Goal: Information Seeking & Learning: Learn about a topic

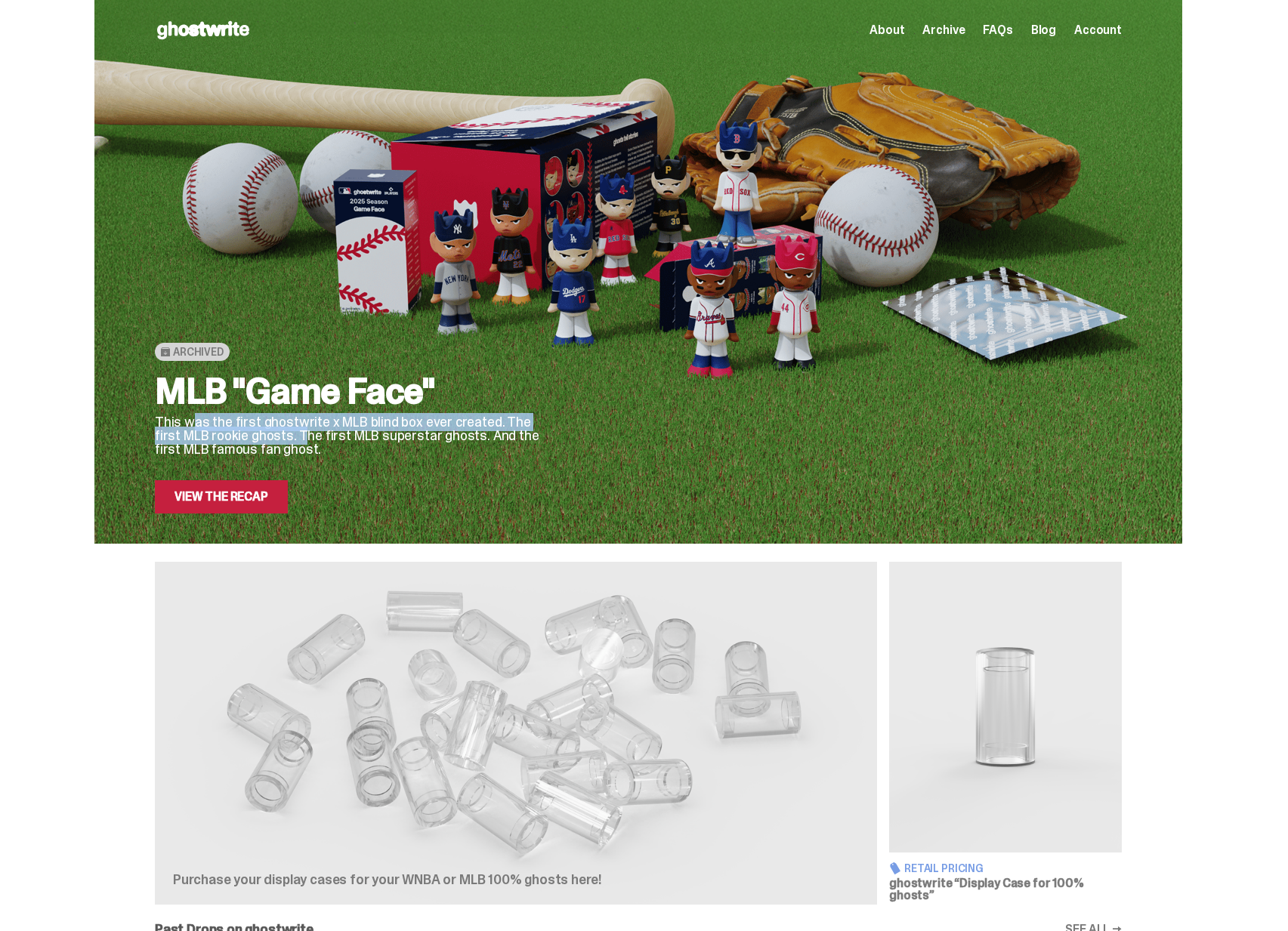
drag, startPoint x: 196, startPoint y: 427, endPoint x: 288, endPoint y: 431, distance: 92.1
click at [288, 431] on p "This was the first ghostwrite x MLB blind box ever created. The first MLB rooki…" at bounding box center [351, 436] width 393 height 41
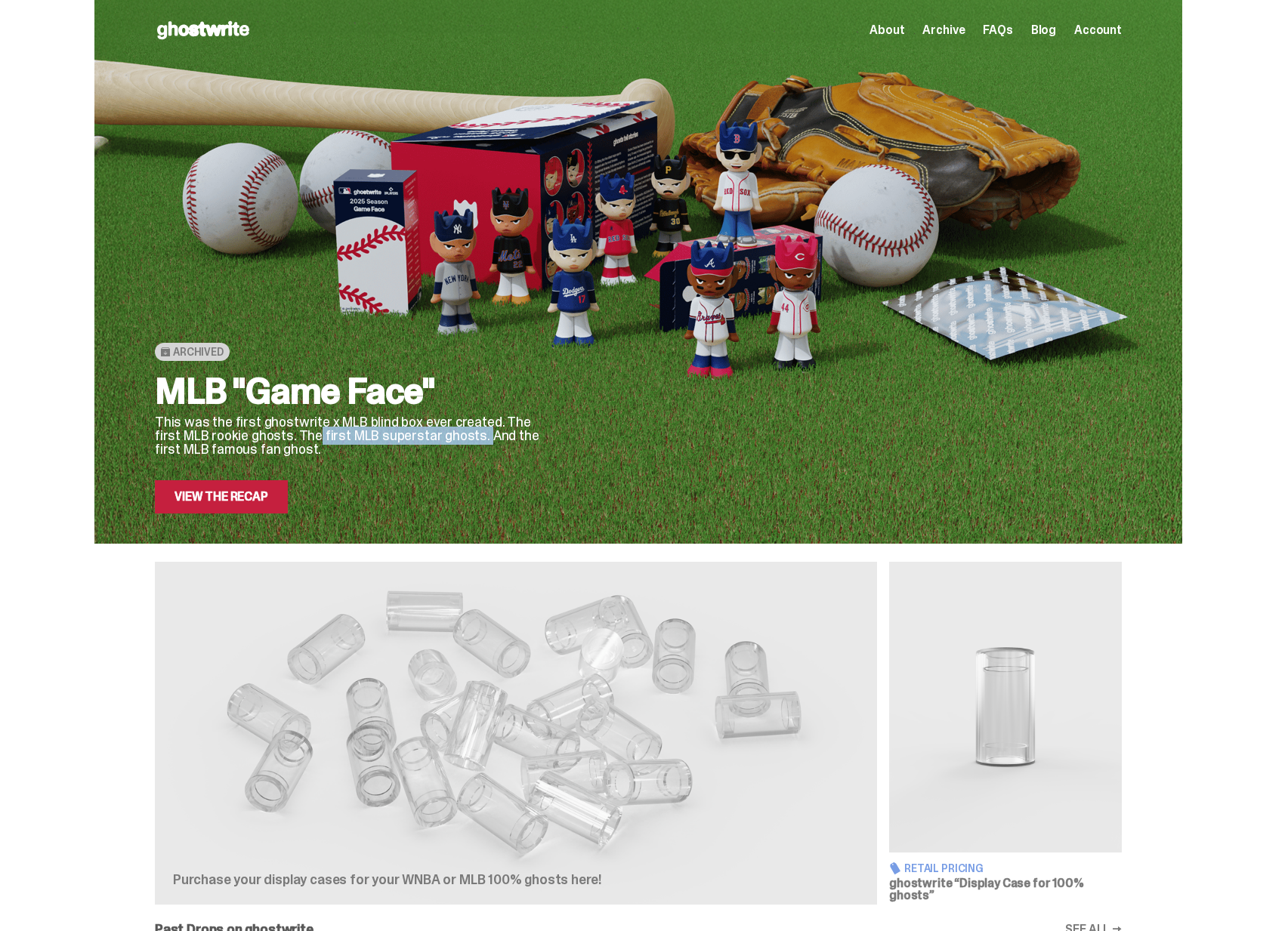
drag, startPoint x: 293, startPoint y: 431, endPoint x: 467, endPoint y: 439, distance: 174.2
click at [462, 439] on p "This was the first ghostwrite x MLB blind box ever created. The first MLB rooki…" at bounding box center [351, 436] width 393 height 41
drag, startPoint x: 471, startPoint y: 439, endPoint x: 490, endPoint y: 438, distance: 19.0
click at [489, 438] on p "This was the first ghostwrite x MLB blind box ever created. The first MLB rooki…" at bounding box center [351, 436] width 393 height 41
drag, startPoint x: 225, startPoint y: 437, endPoint x: 255, endPoint y: 443, distance: 30.6
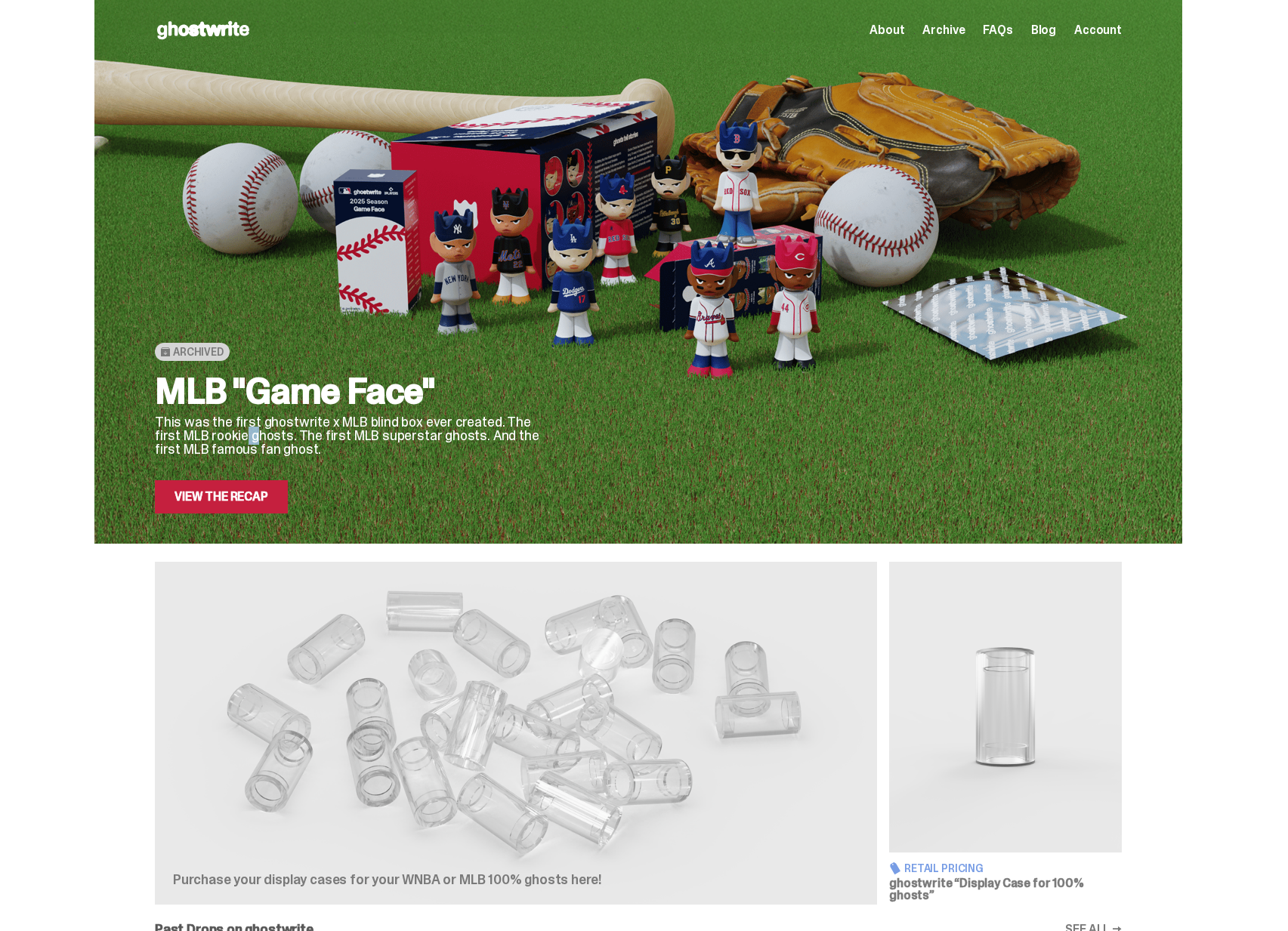
click at [249, 443] on p "This was the first ghostwrite x MLB blind box ever created. The first MLB rooki…" at bounding box center [351, 436] width 393 height 41
click at [241, 490] on link "View the Recap" at bounding box center [220, 497] width 132 height 33
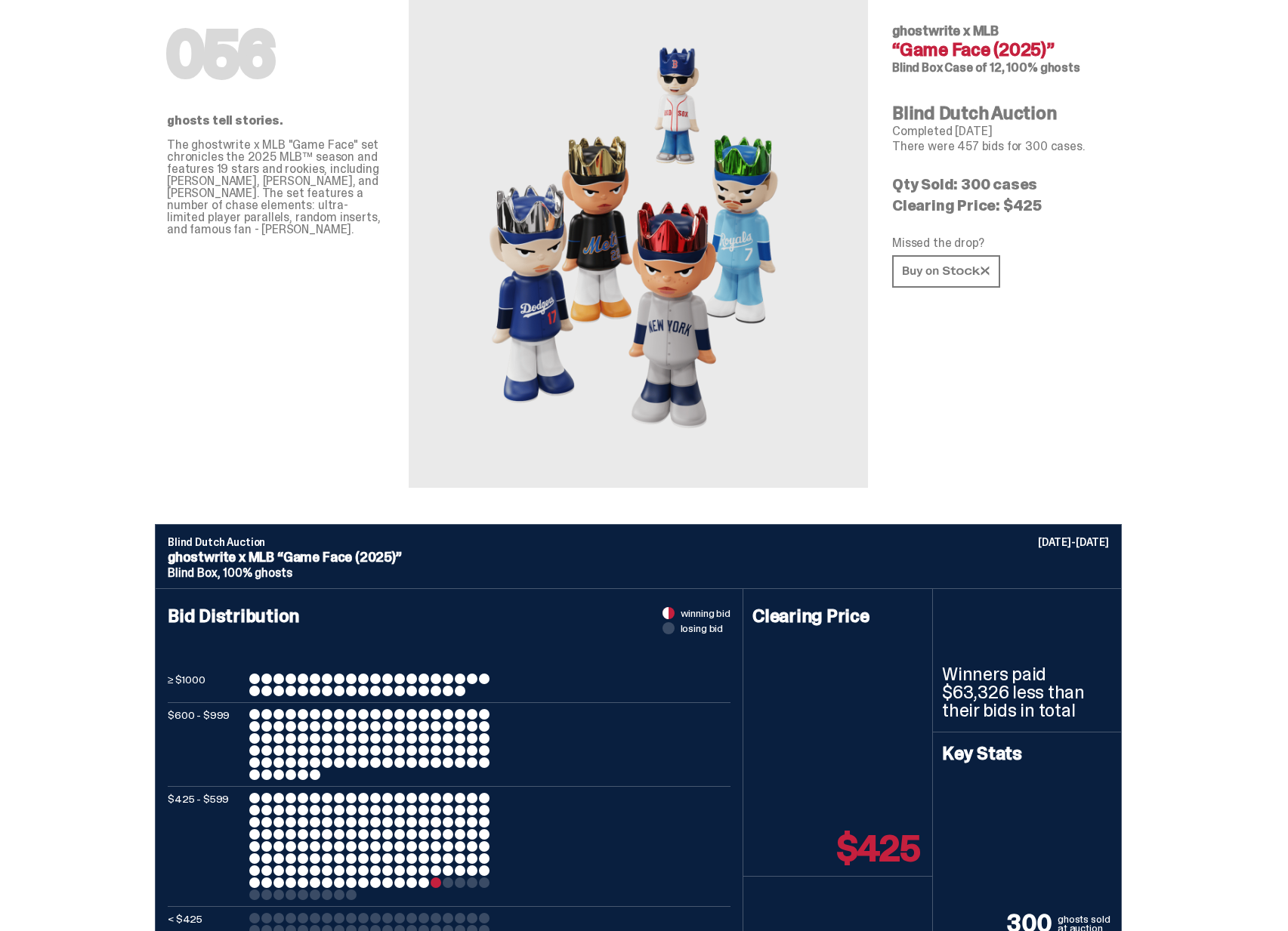
scroll to position [276, 0]
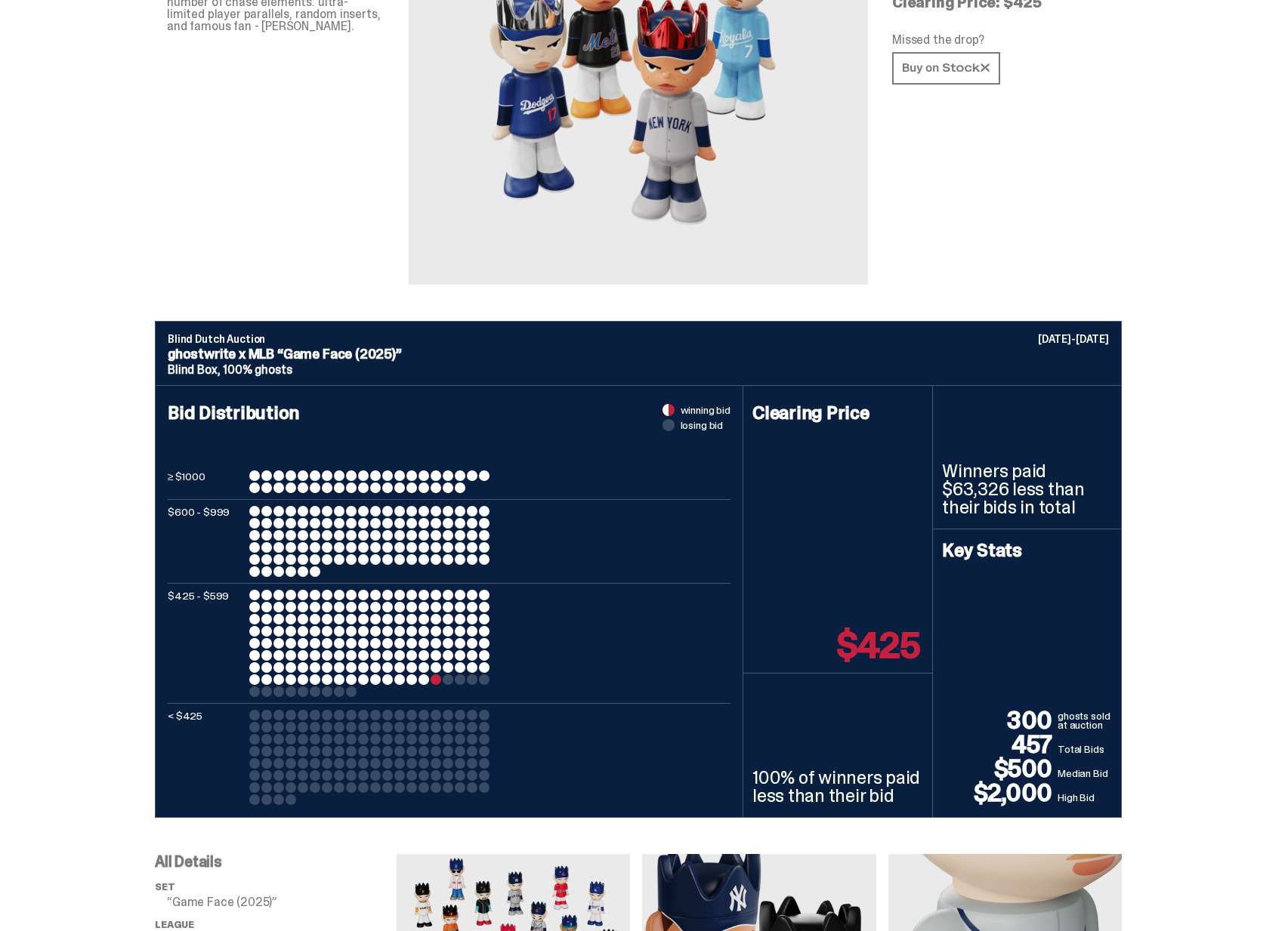
drag, startPoint x: 1077, startPoint y: 750, endPoint x: 1027, endPoint y: 743, distance: 50.5
click at [1027, 743] on div "300 ghosts sold at auction 457 Total Bids $500 Median Bid $2,000 High Bid" at bounding box center [1027, 757] width 170 height 97
drag, startPoint x: 1025, startPoint y: 744, endPoint x: 1105, endPoint y: 750, distance: 80.2
click at [1104, 750] on div "300 ghosts sold at auction 457 Total Bids $500 Median Bid $2,000 High Bid" at bounding box center [1027, 757] width 170 height 97
drag, startPoint x: 1115, startPoint y: 751, endPoint x: 1001, endPoint y: 743, distance: 114.3
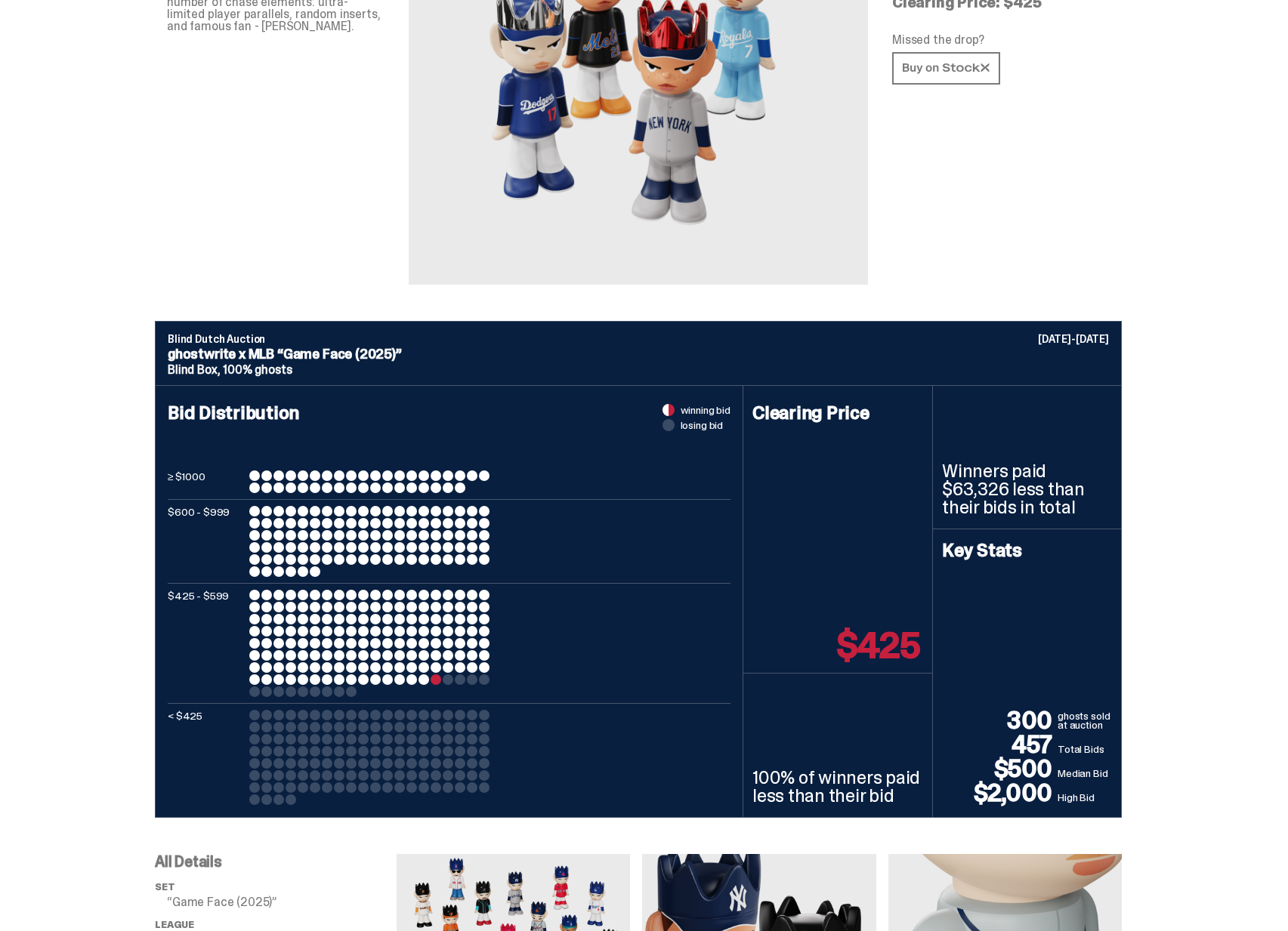
click at [1001, 743] on div "300 ghosts sold at auction 457 Total Bids $500 Median Bid $2,000 High Bid" at bounding box center [1027, 757] width 170 height 97
click at [1001, 743] on p "457" at bounding box center [999, 744] width 115 height 24
drag, startPoint x: 1007, startPoint y: 769, endPoint x: 1104, endPoint y: 772, distance: 97.0
click at [1103, 772] on div "300 ghosts sold at auction 457 Total Bids $500 Median Bid $2,000 High Bid" at bounding box center [1027, 757] width 170 height 97
drag, startPoint x: 1123, startPoint y: 774, endPoint x: 1000, endPoint y: 768, distance: 123.1
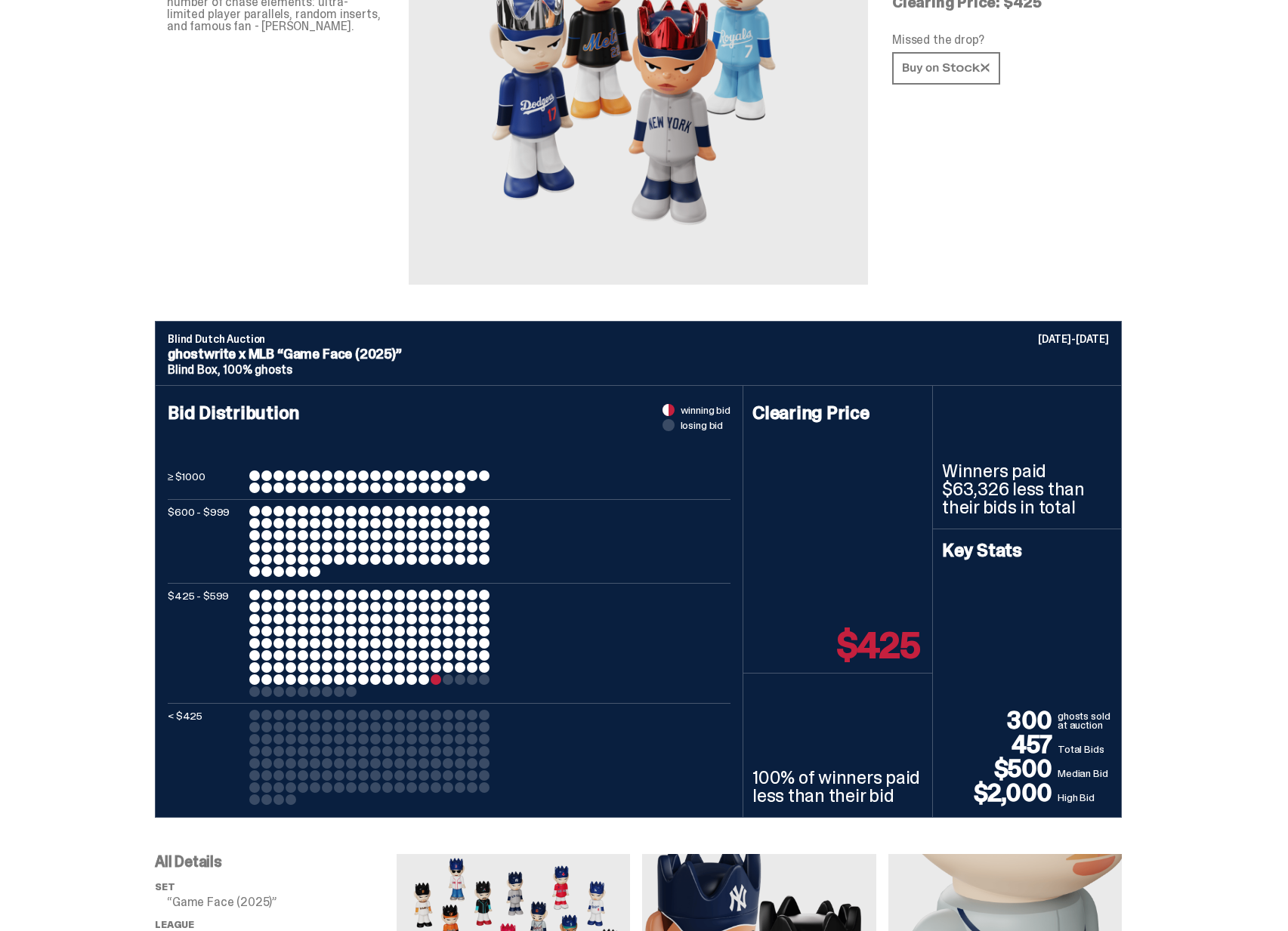
click at [1000, 768] on div "Key Stats 300 ghosts sold at auction 457 Total Bids $500 Median Bid $2,000 High…" at bounding box center [1026, 673] width 189 height 288
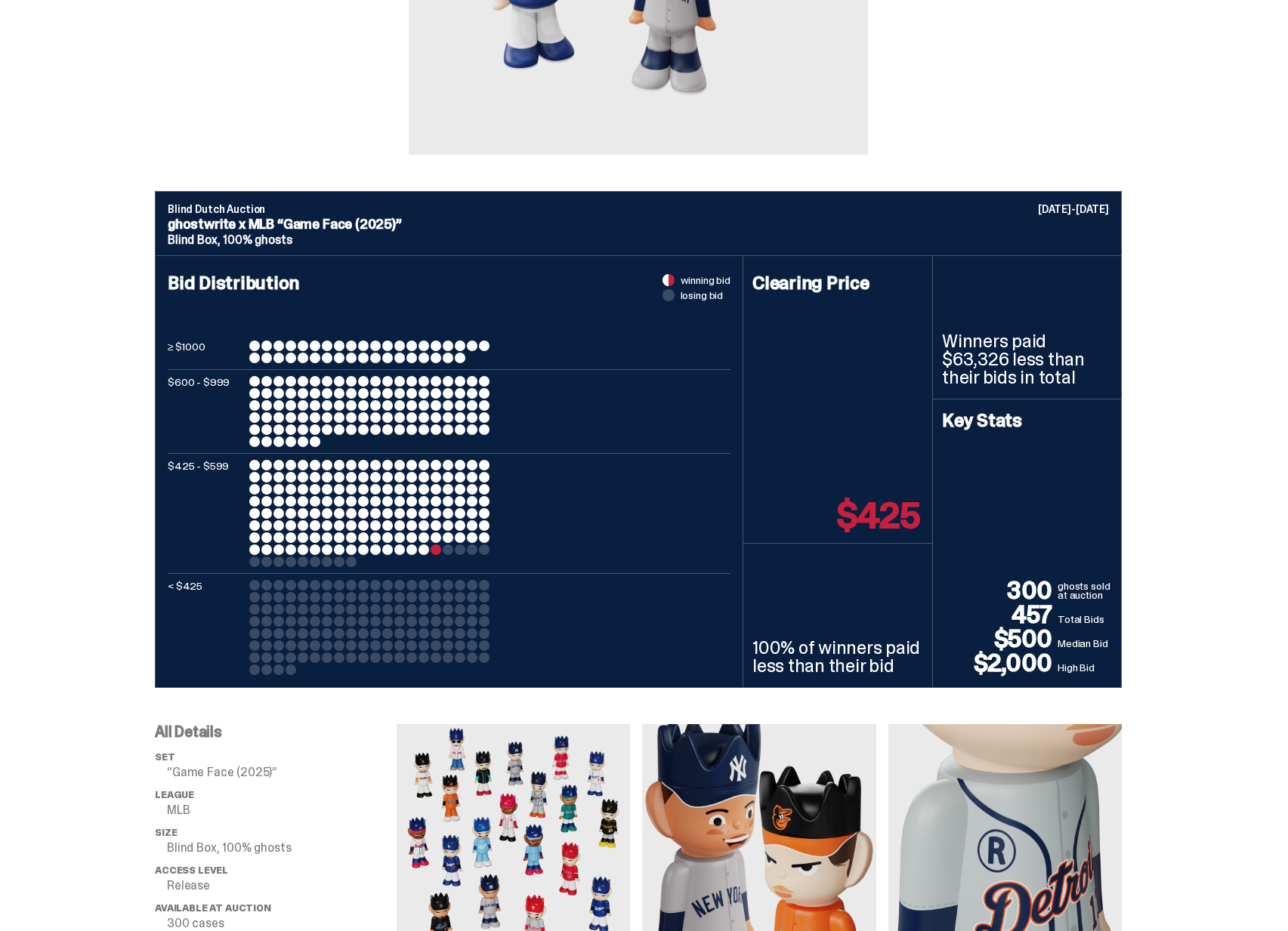
scroll to position [0, 0]
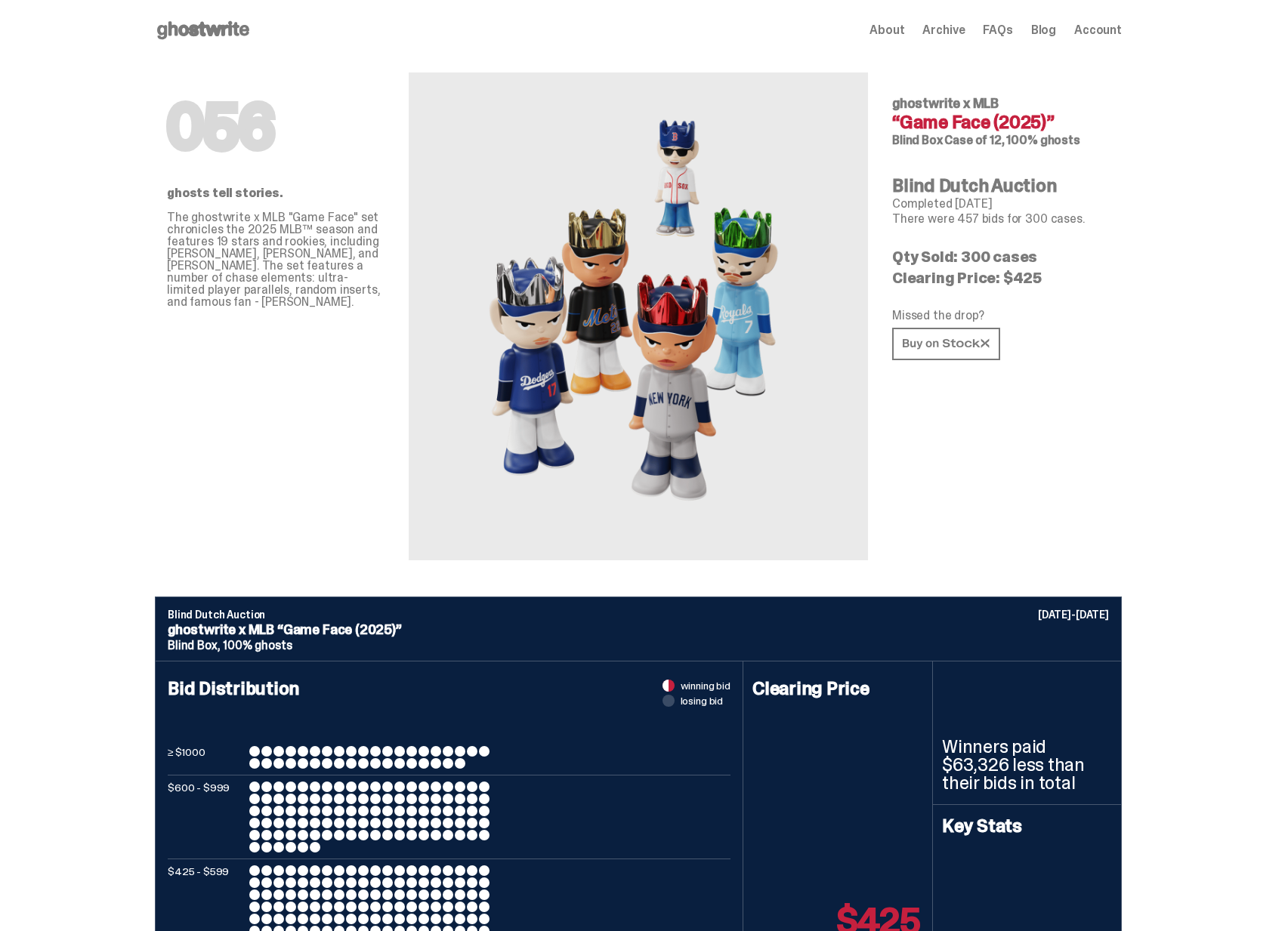
click at [974, 126] on h4 "“Game Face (2025)”" at bounding box center [1000, 122] width 218 height 18
click at [972, 249] on p "Qty Sold: 300 cases" at bounding box center [1000, 257] width 218 height 15
click at [264, 178] on div "056 ghosts tell stories. The ghostwrite x MLB "Game Face" set chronicles the 20…" at bounding box center [276, 309] width 218 height 500
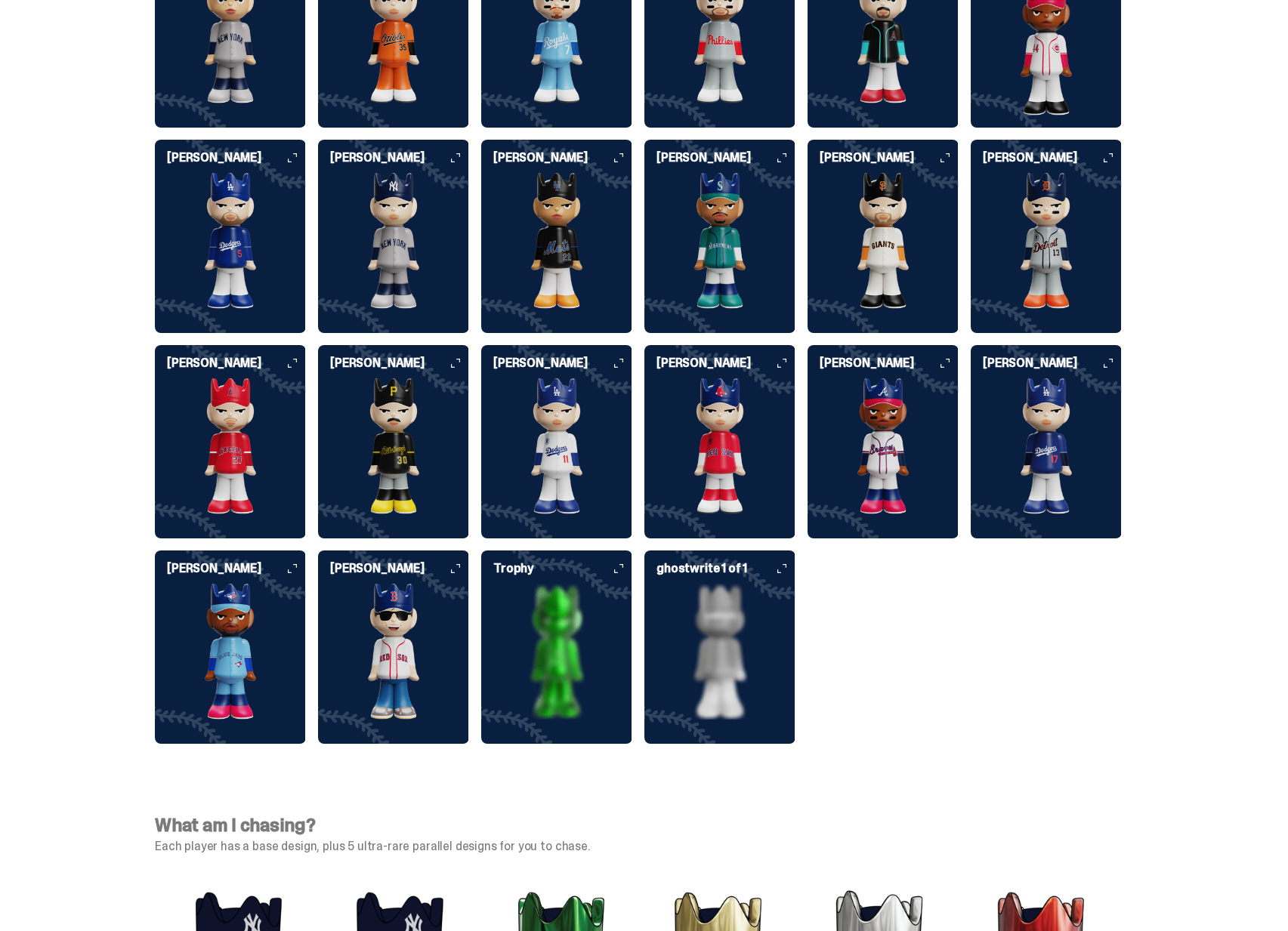
scroll to position [3918, 0]
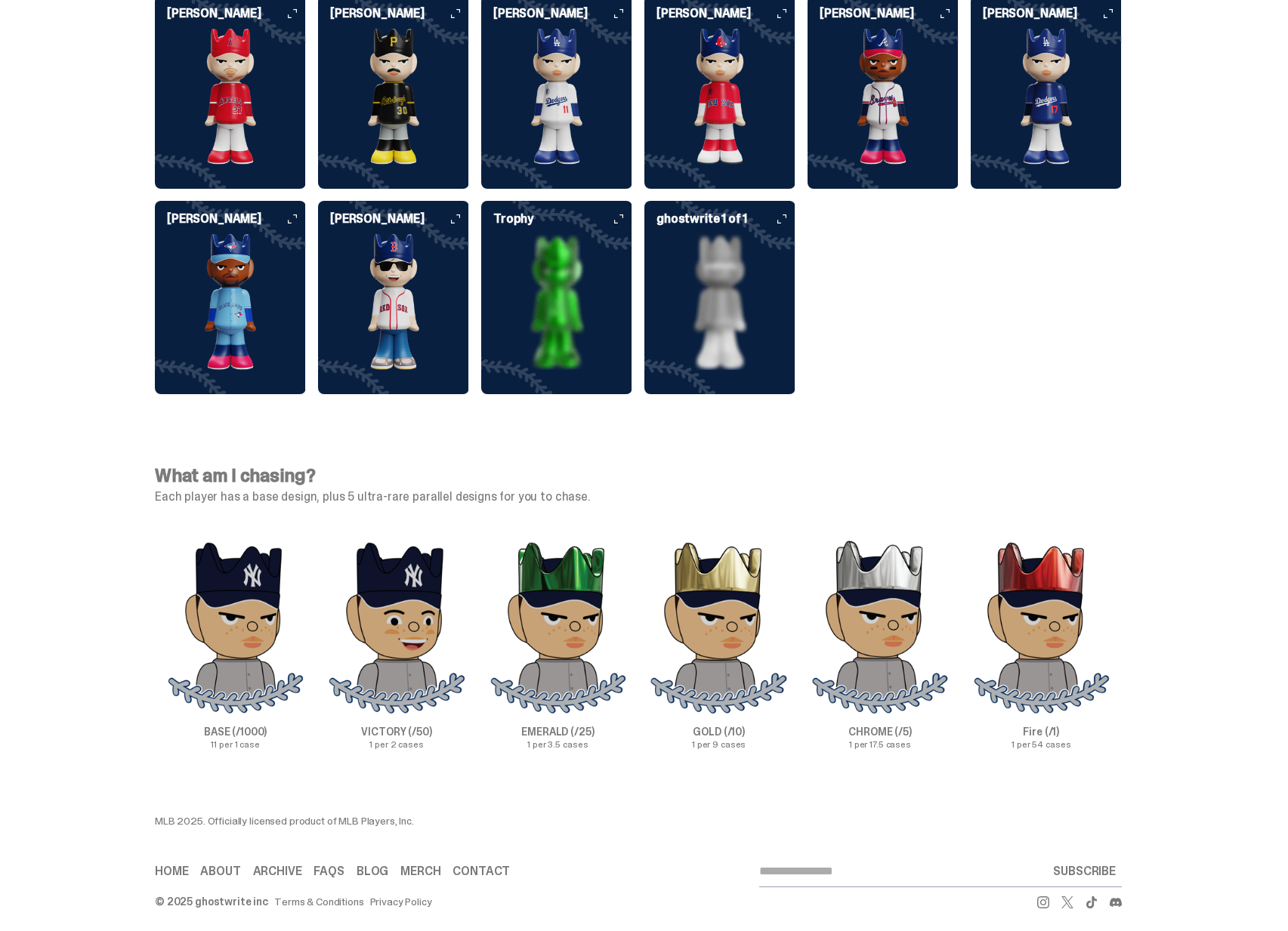
click at [691, 335] on img at bounding box center [719, 302] width 151 height 136
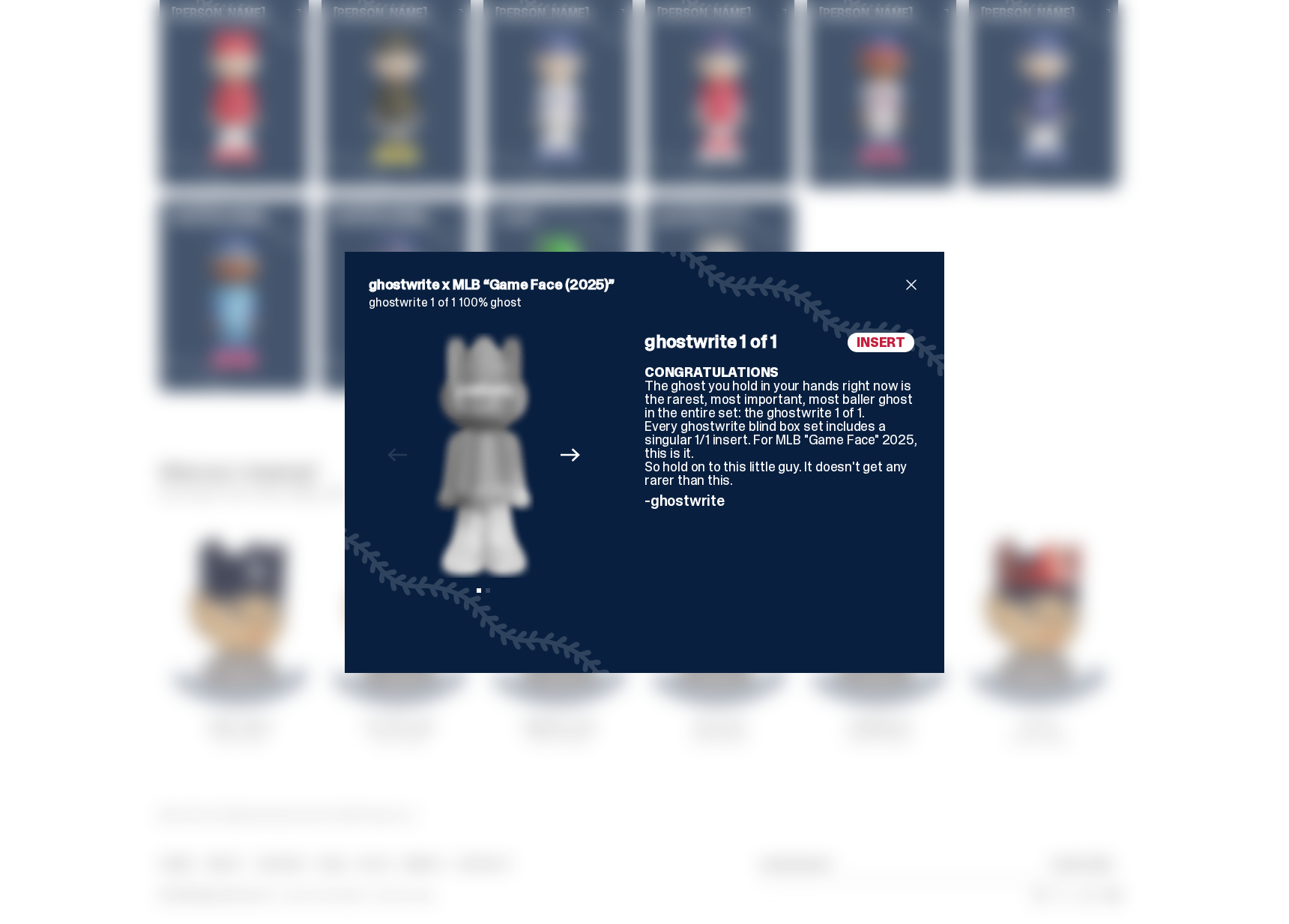
click at [562, 460] on icon "Next" at bounding box center [570, 455] width 19 height 19
click at [388, 459] on icon "Previous" at bounding box center [397, 455] width 19 height 13
click at [1027, 422] on div "ghostwrite x MLB “Game Face (2025)” ghostwrite 1 of 1 100% ghost Previous Next …" at bounding box center [644, 462] width 1289 height 924
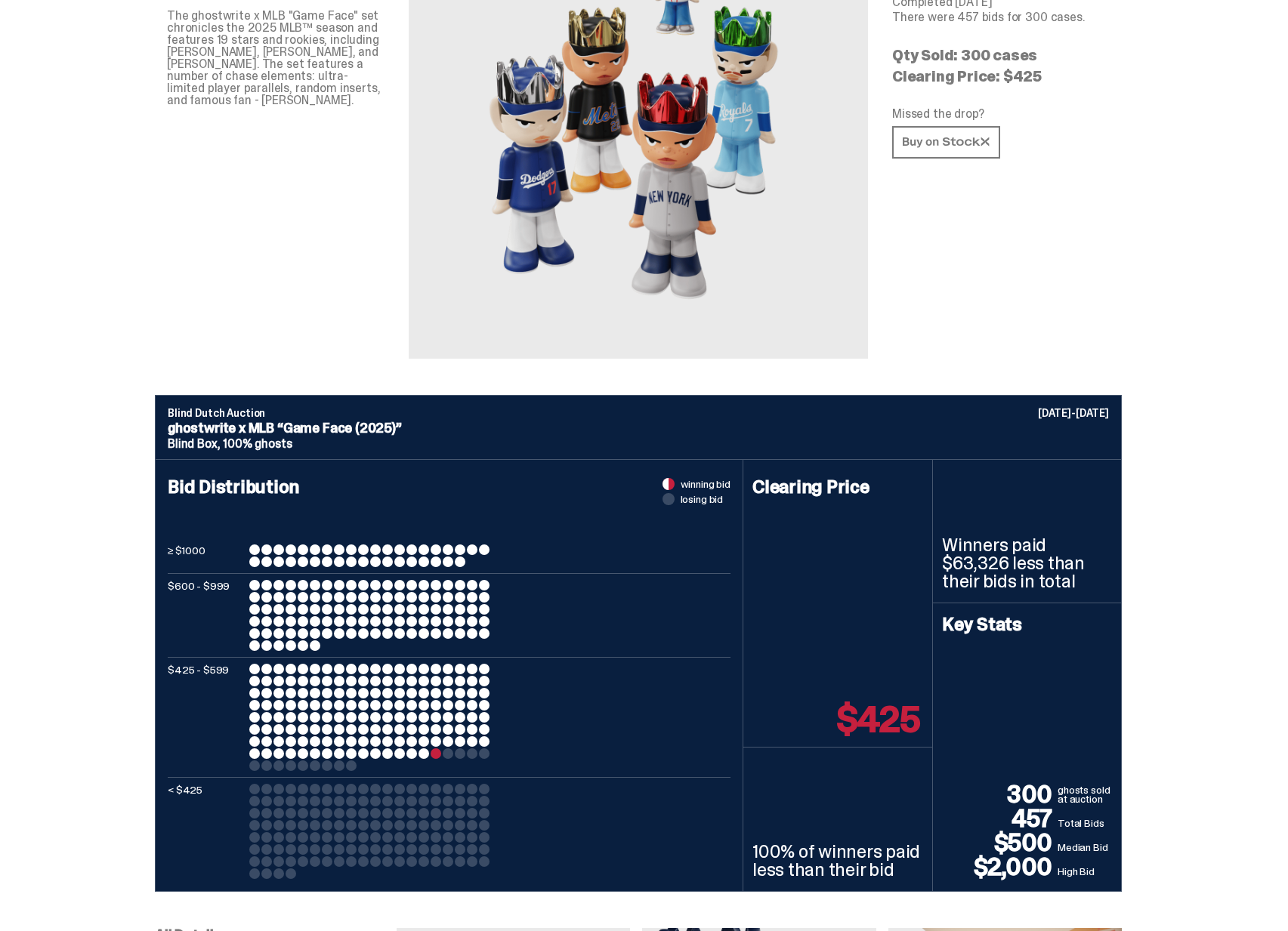
scroll to position [0, 0]
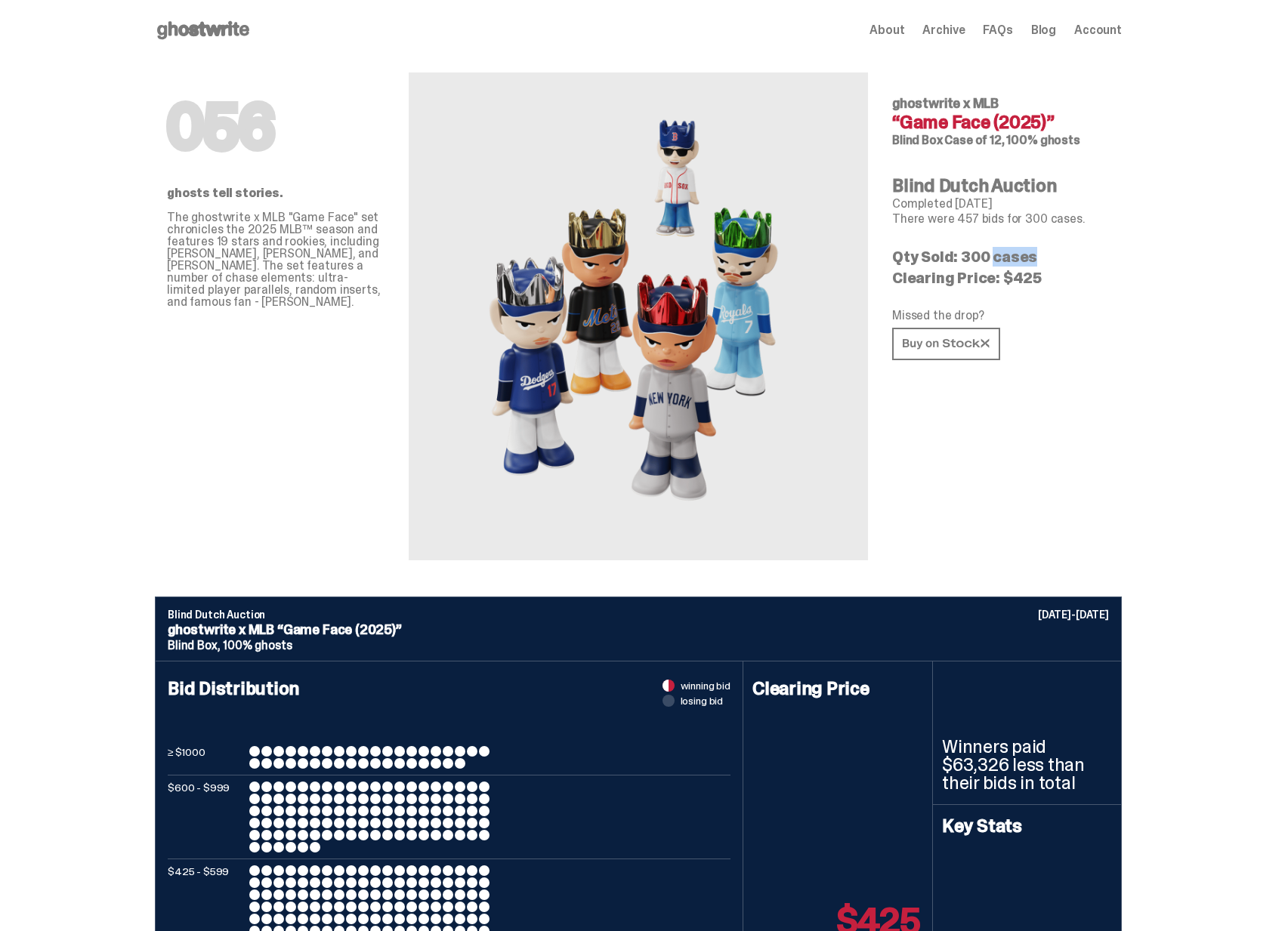
drag, startPoint x: 977, startPoint y: 258, endPoint x: 1015, endPoint y: 256, distance: 38.1
click at [1015, 256] on p "Qty Sold: 300 cases" at bounding box center [1000, 257] width 218 height 15
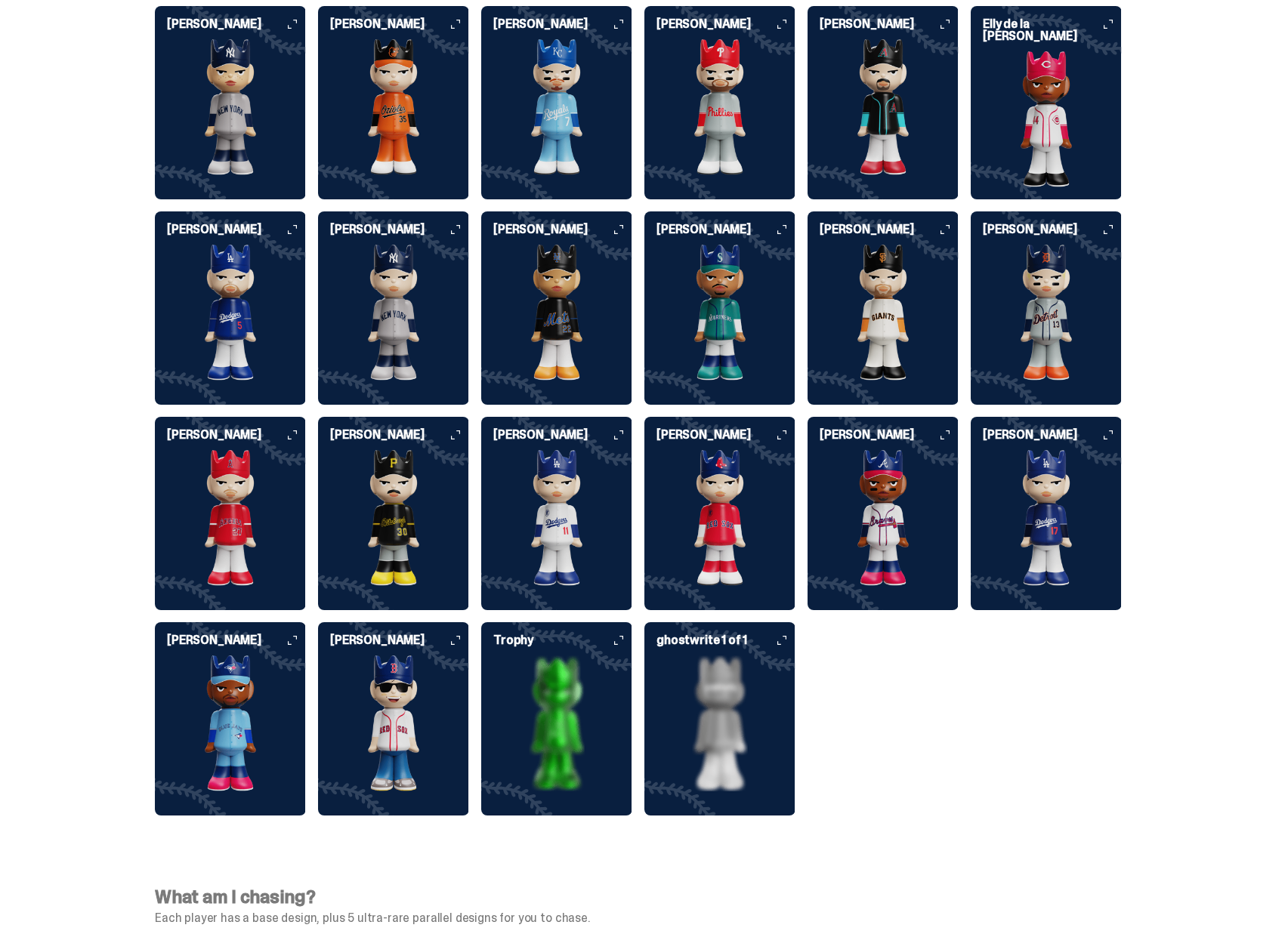
scroll to position [3505, 0]
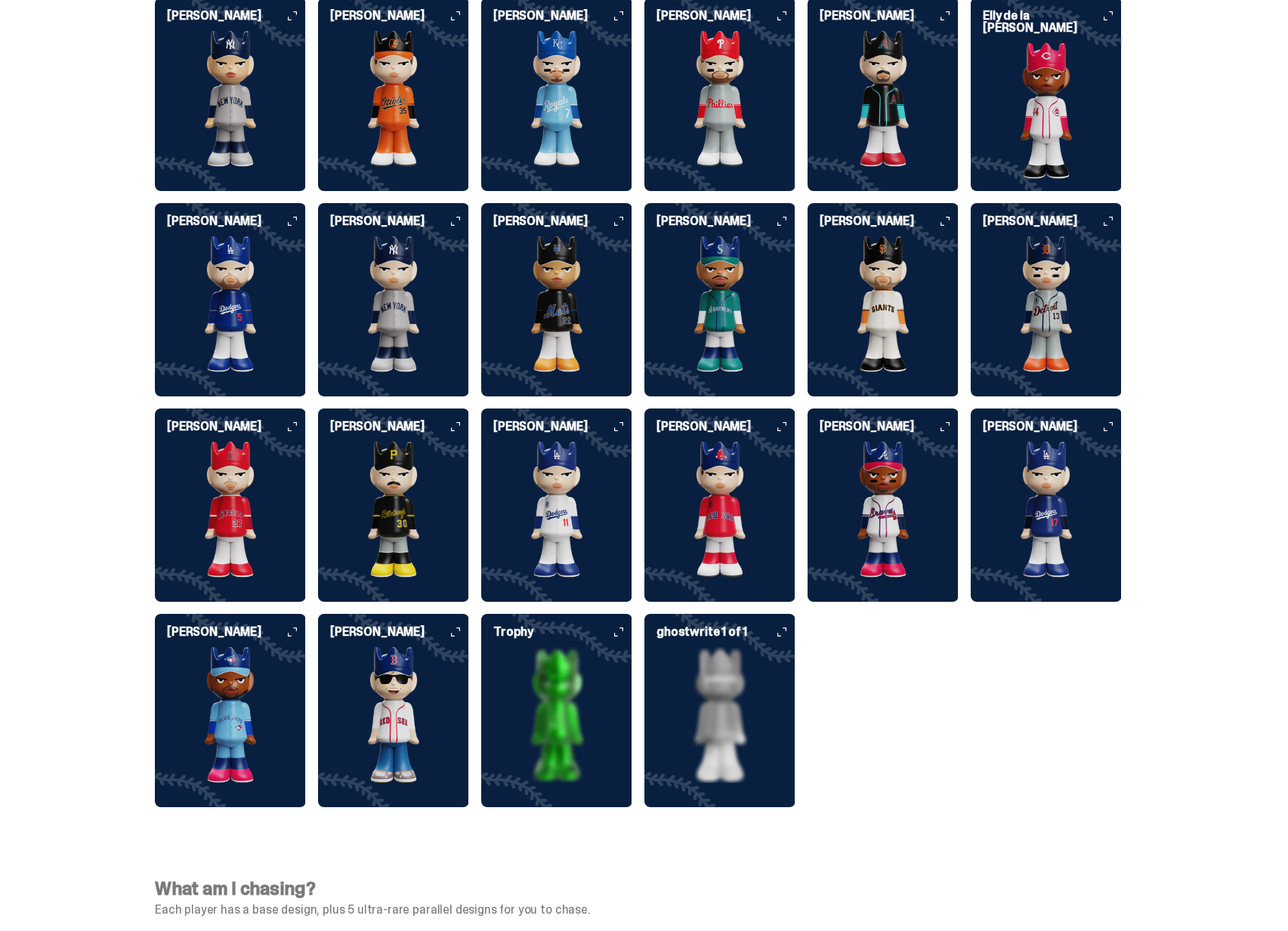
click at [733, 531] on img at bounding box center [719, 509] width 151 height 136
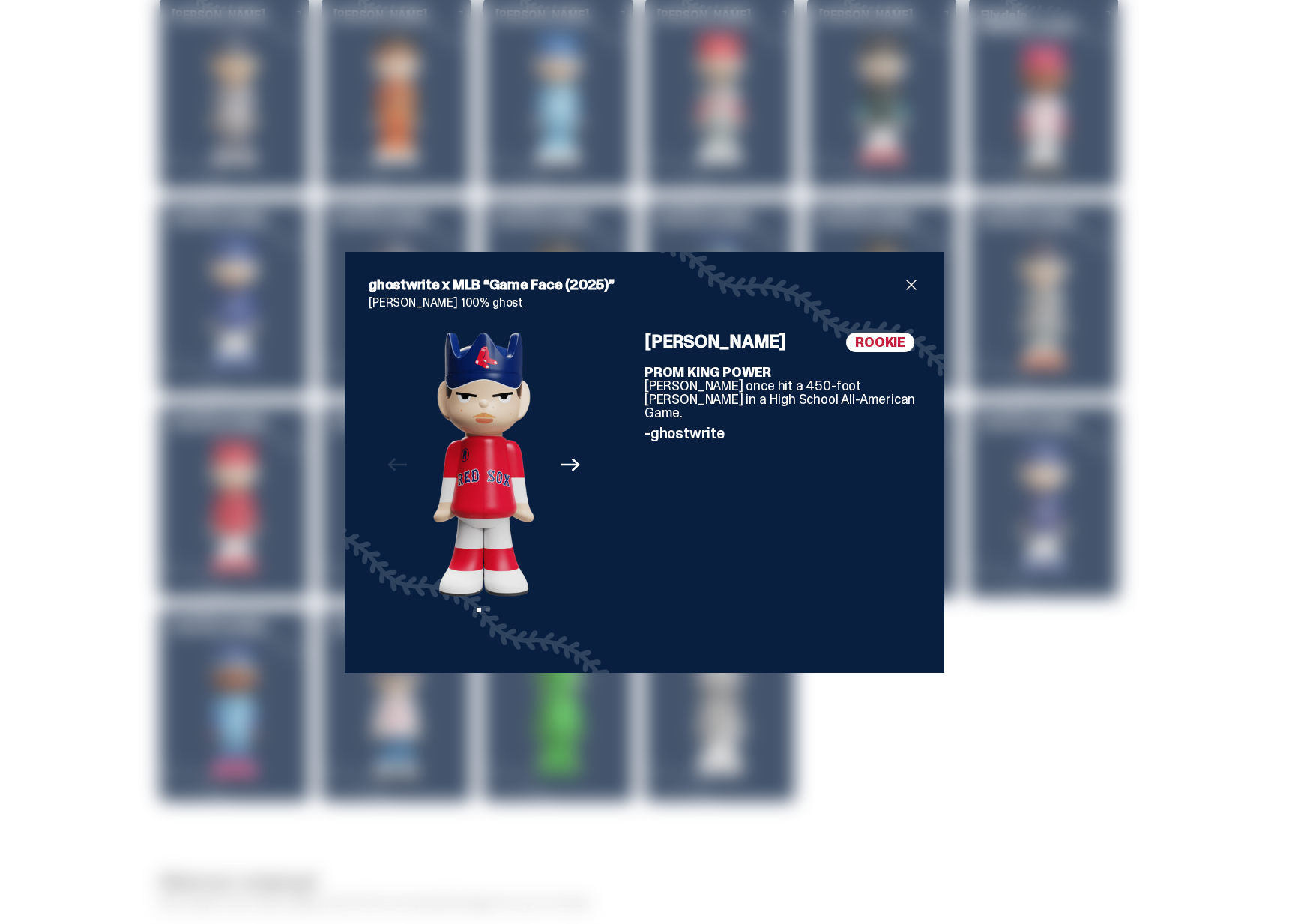
click at [570, 463] on icon "Next" at bounding box center [570, 464] width 19 height 19
click at [1045, 485] on div "ghostwrite x MLB “Game Face (2025)” Roman Anthony 100% ghost Previous Next View…" at bounding box center [644, 462] width 1289 height 924
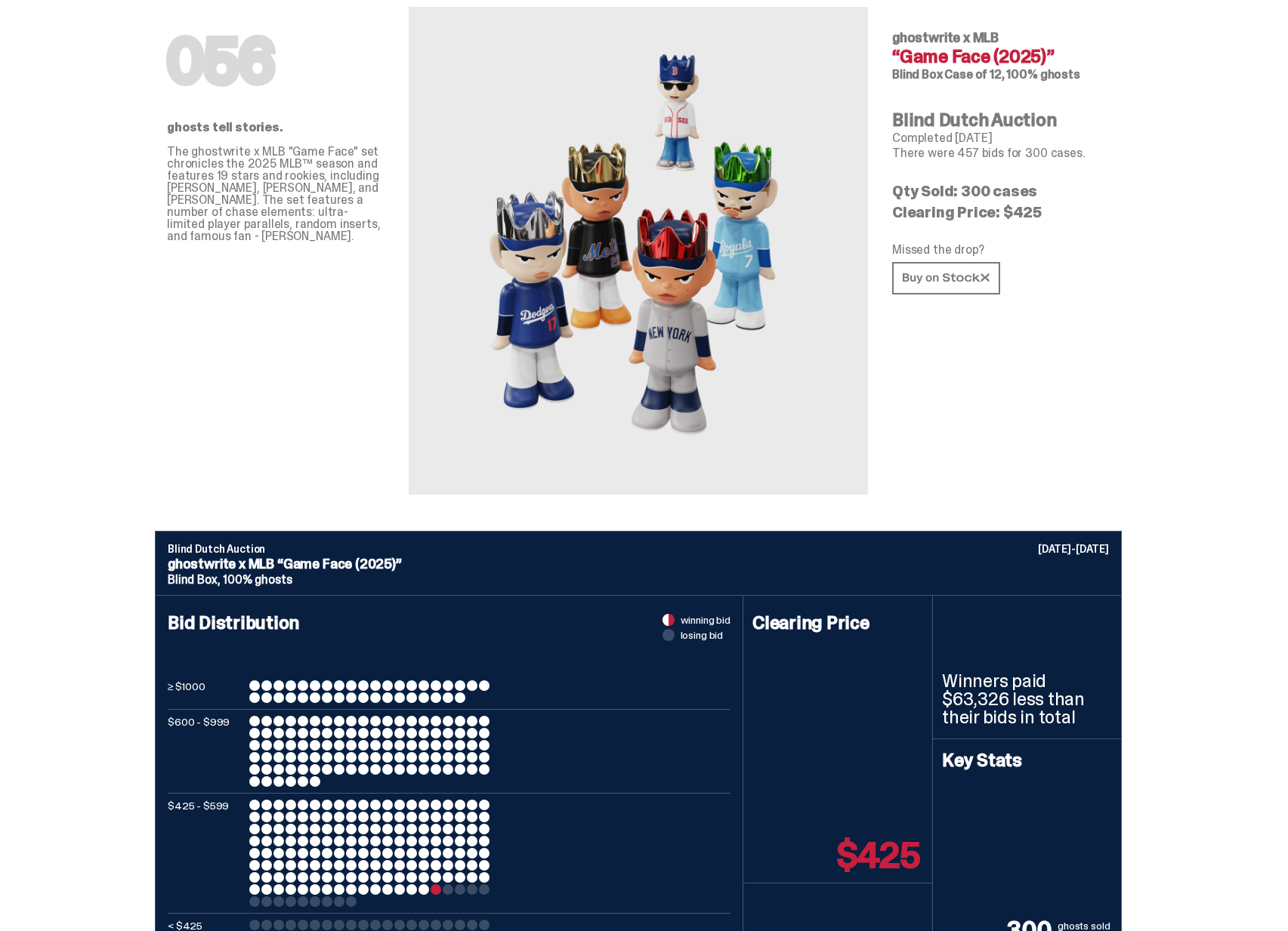
scroll to position [0, 0]
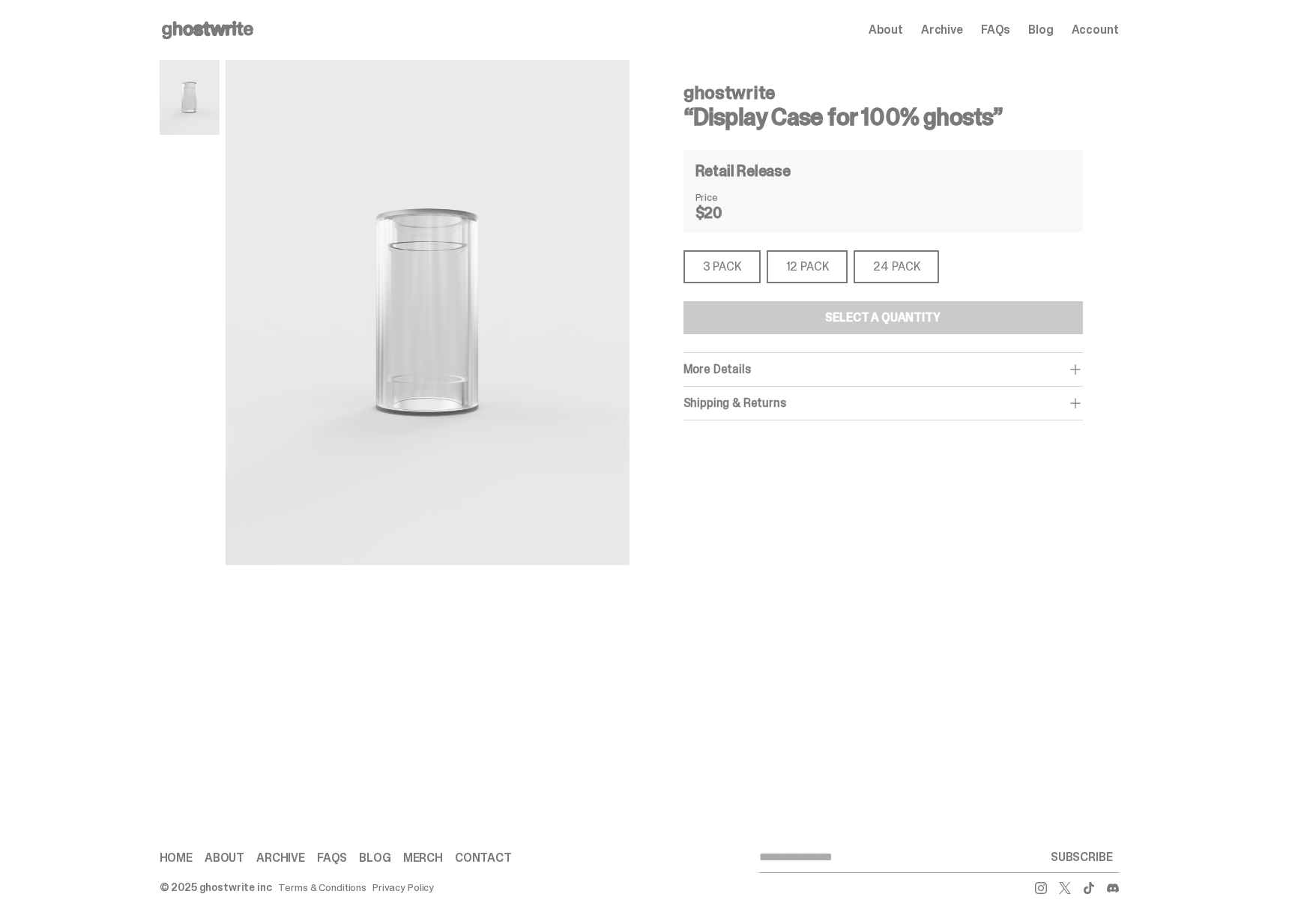
click at [798, 268] on div "12 PACK" at bounding box center [807, 267] width 82 height 33
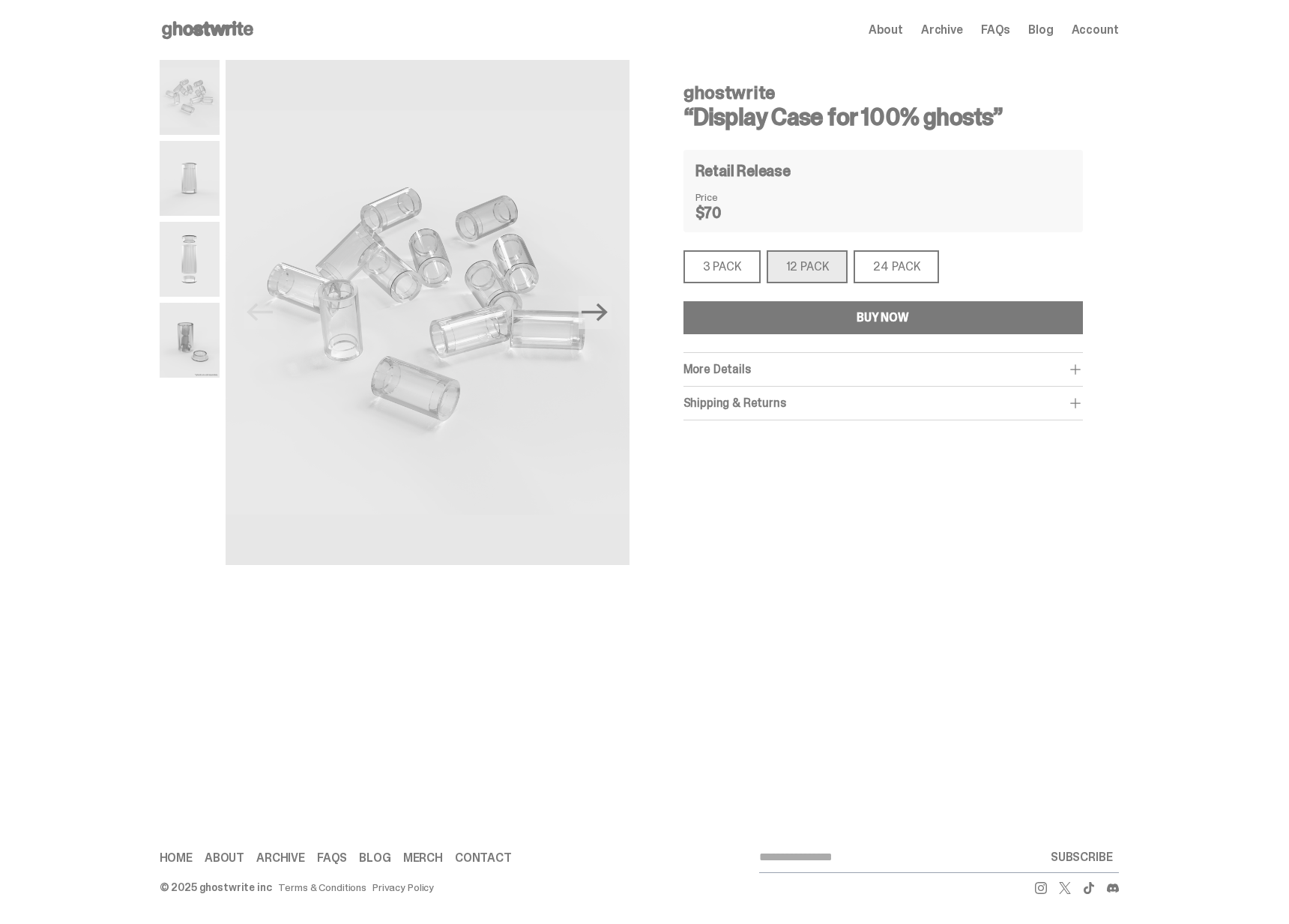
click at [733, 272] on div "3 PACK" at bounding box center [722, 267] width 77 height 33
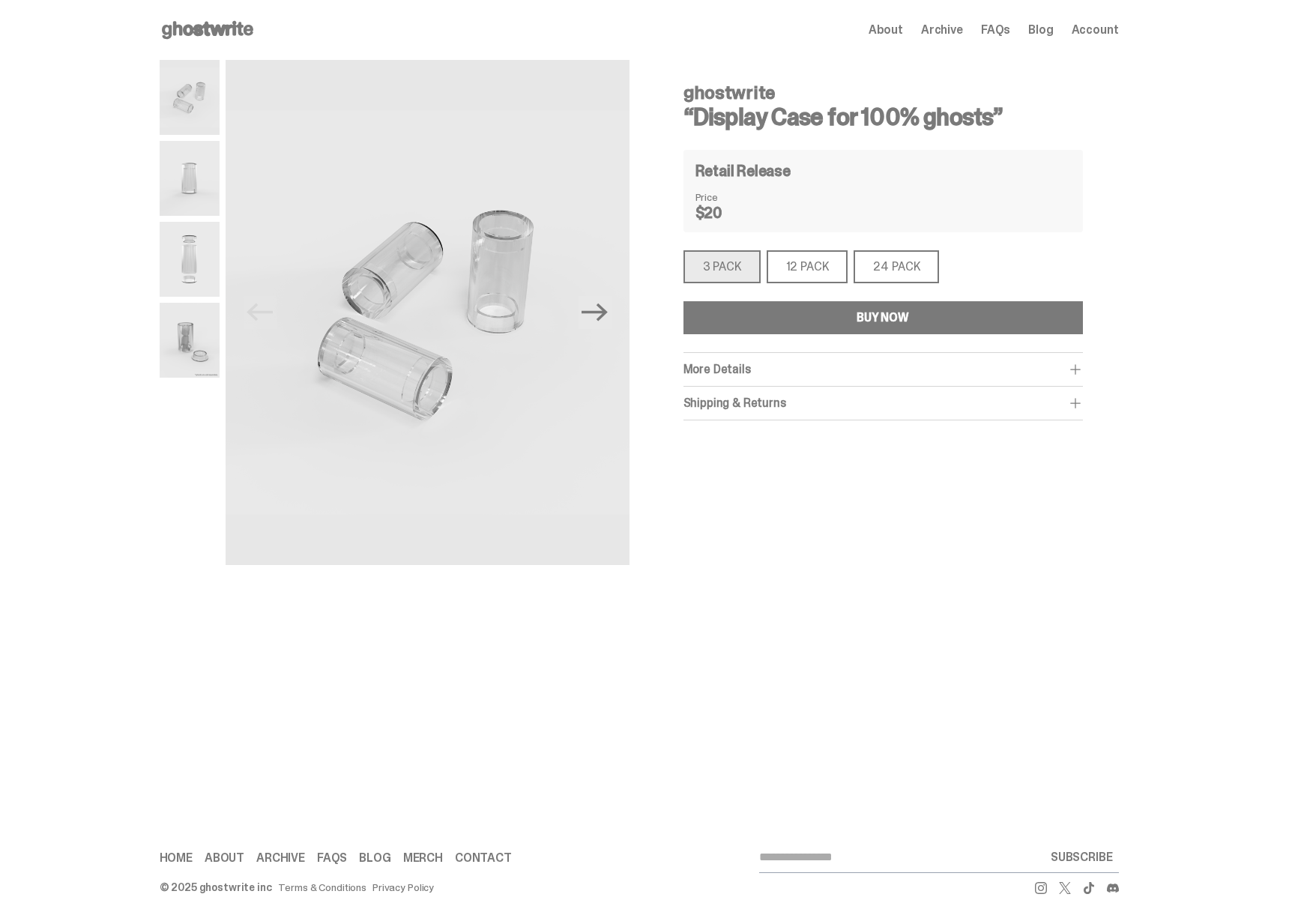
click at [813, 266] on div "12 PACK" at bounding box center [807, 267] width 82 height 33
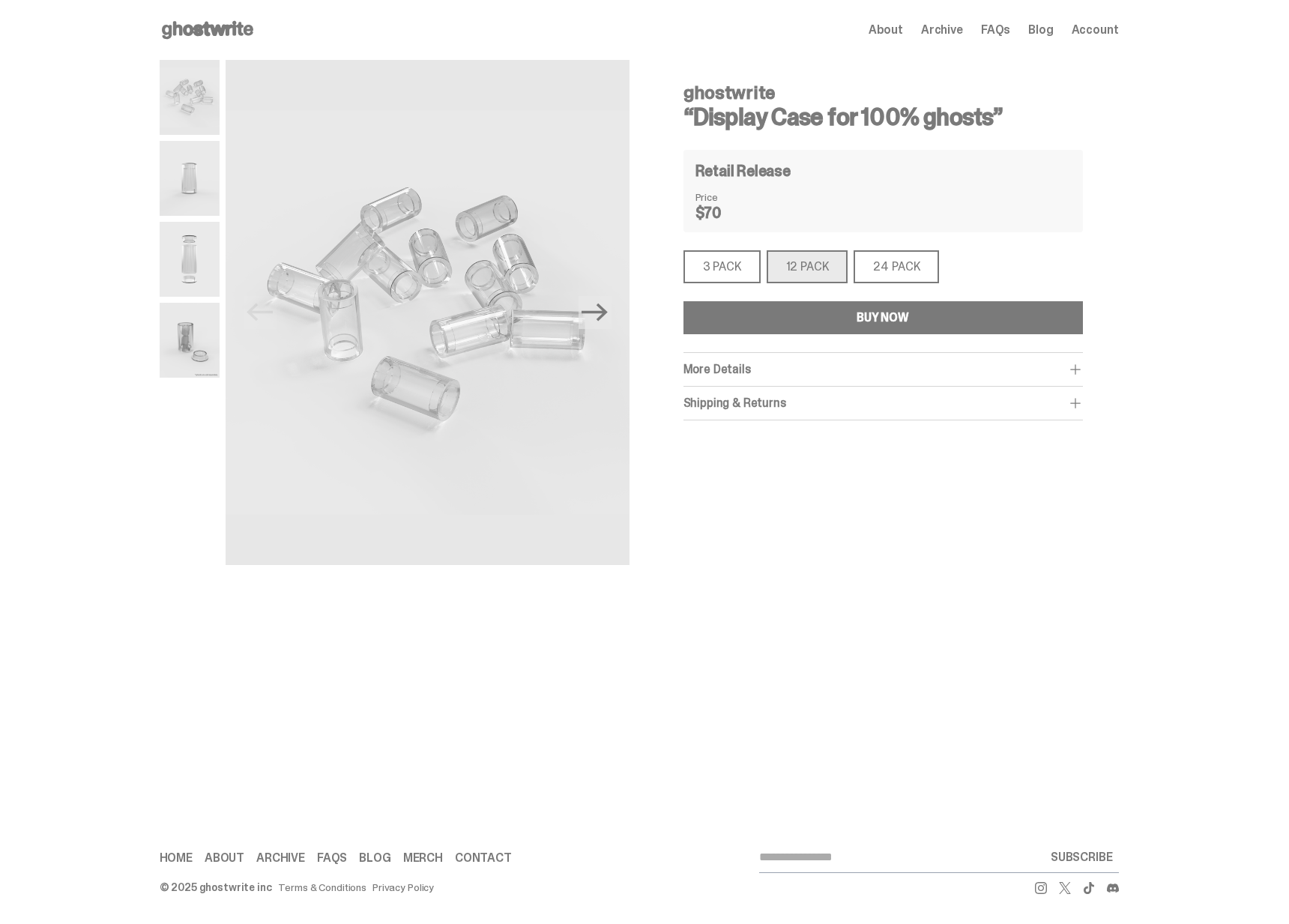
click at [886, 268] on div "24 PACK" at bounding box center [896, 267] width 85 height 33
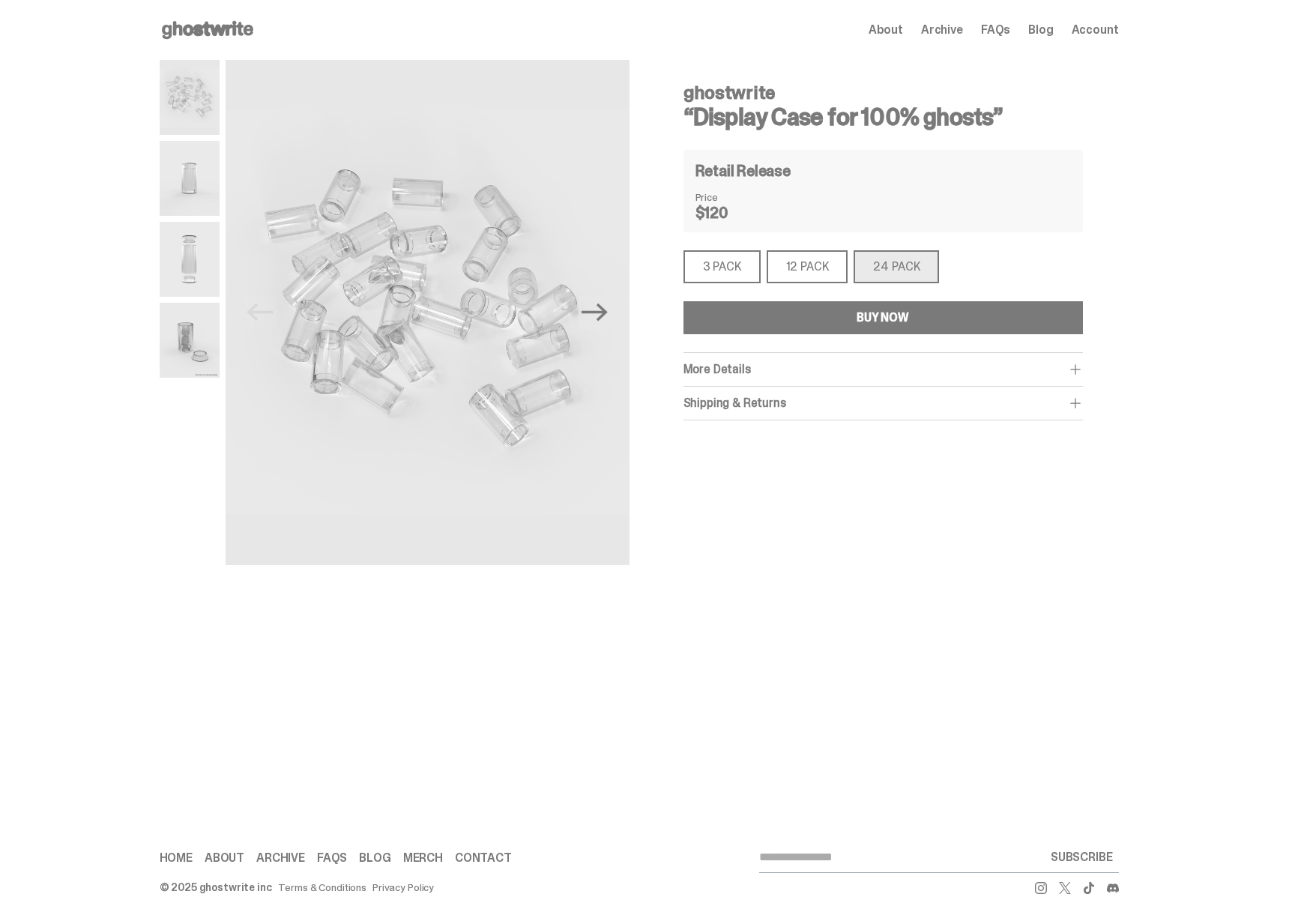
click at [829, 272] on div "12 PACK" at bounding box center [807, 267] width 82 height 33
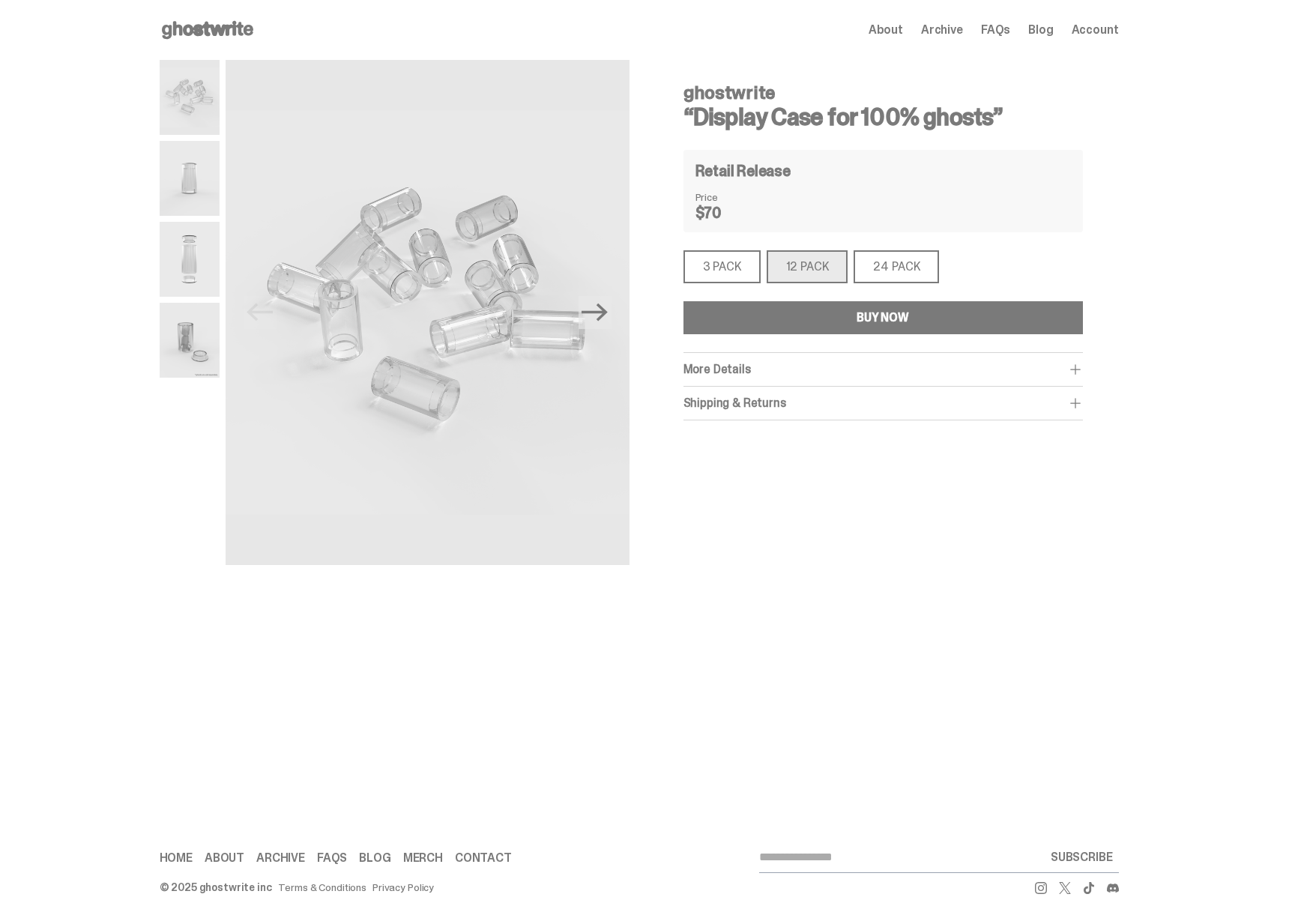
click at [763, 273] on div "3 PACK 3 PACK 12 PACK 12 PACK 24 PACK 24 PACK" at bounding box center [883, 267] width 399 height 33
click at [725, 272] on div "3 PACK" at bounding box center [722, 267] width 77 height 33
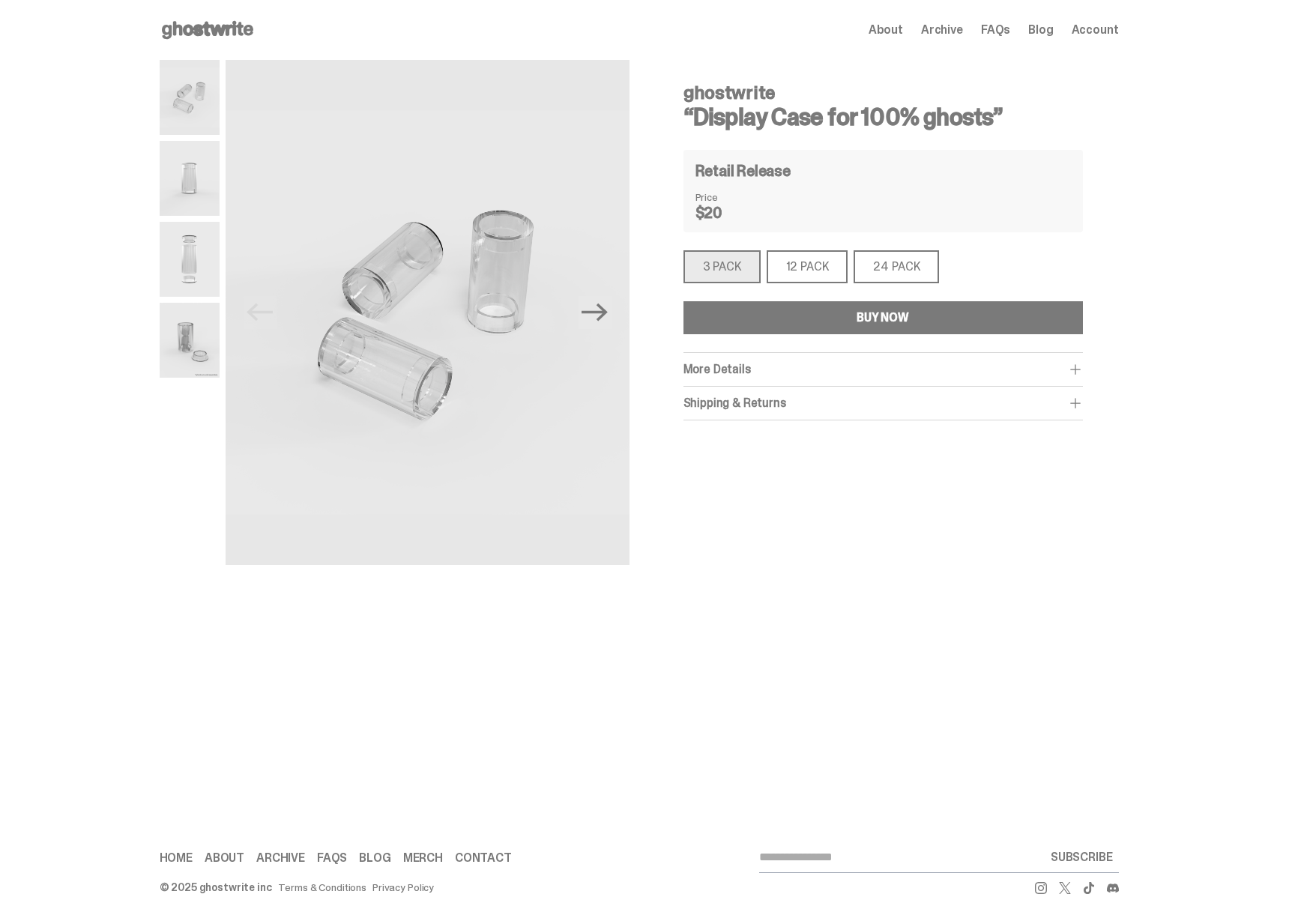
click at [805, 269] on div "12 PACK" at bounding box center [807, 267] width 82 height 33
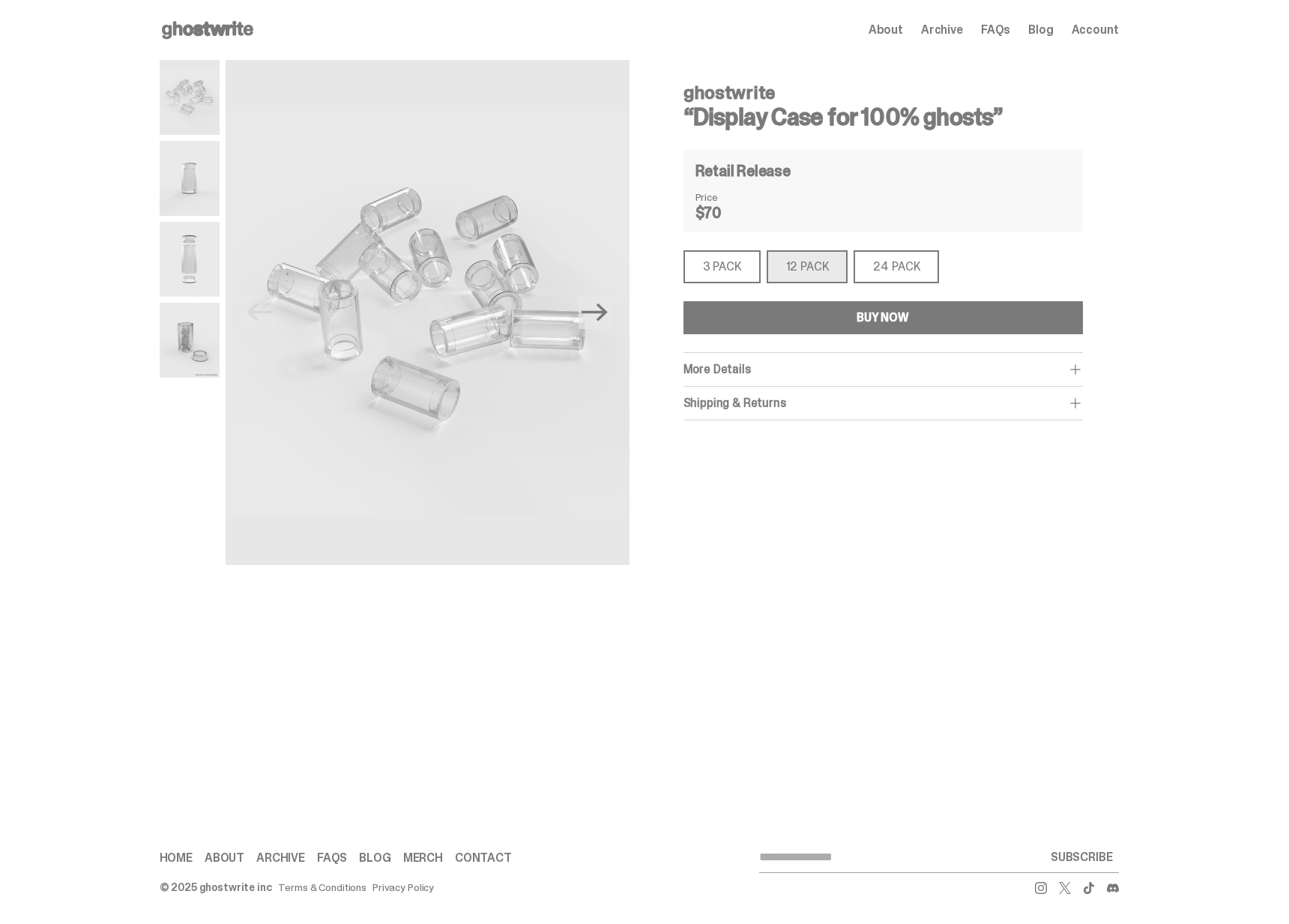
click at [876, 268] on div "24 PACK" at bounding box center [896, 267] width 85 height 33
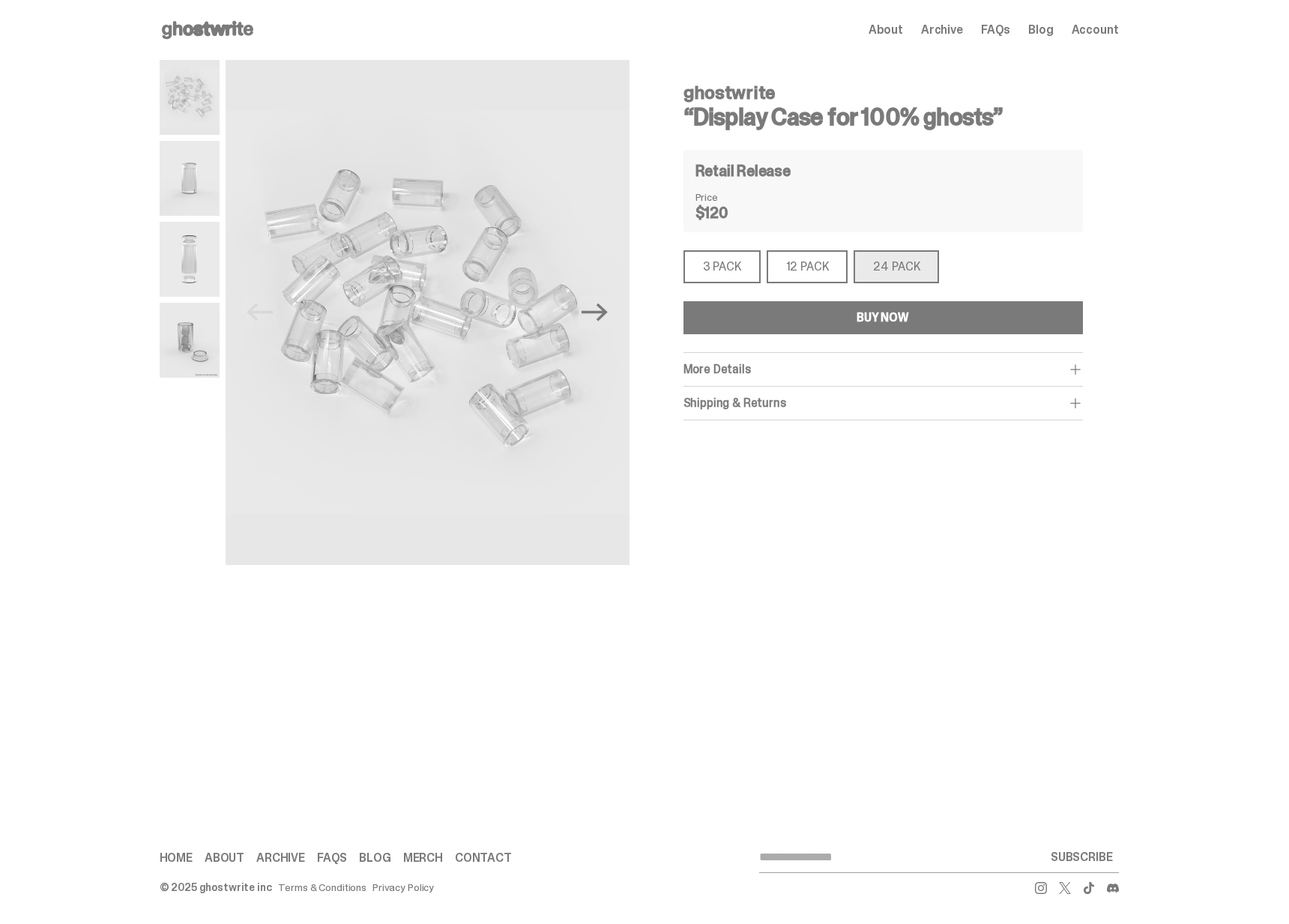
click at [790, 269] on div "12 PACK" at bounding box center [807, 267] width 82 height 33
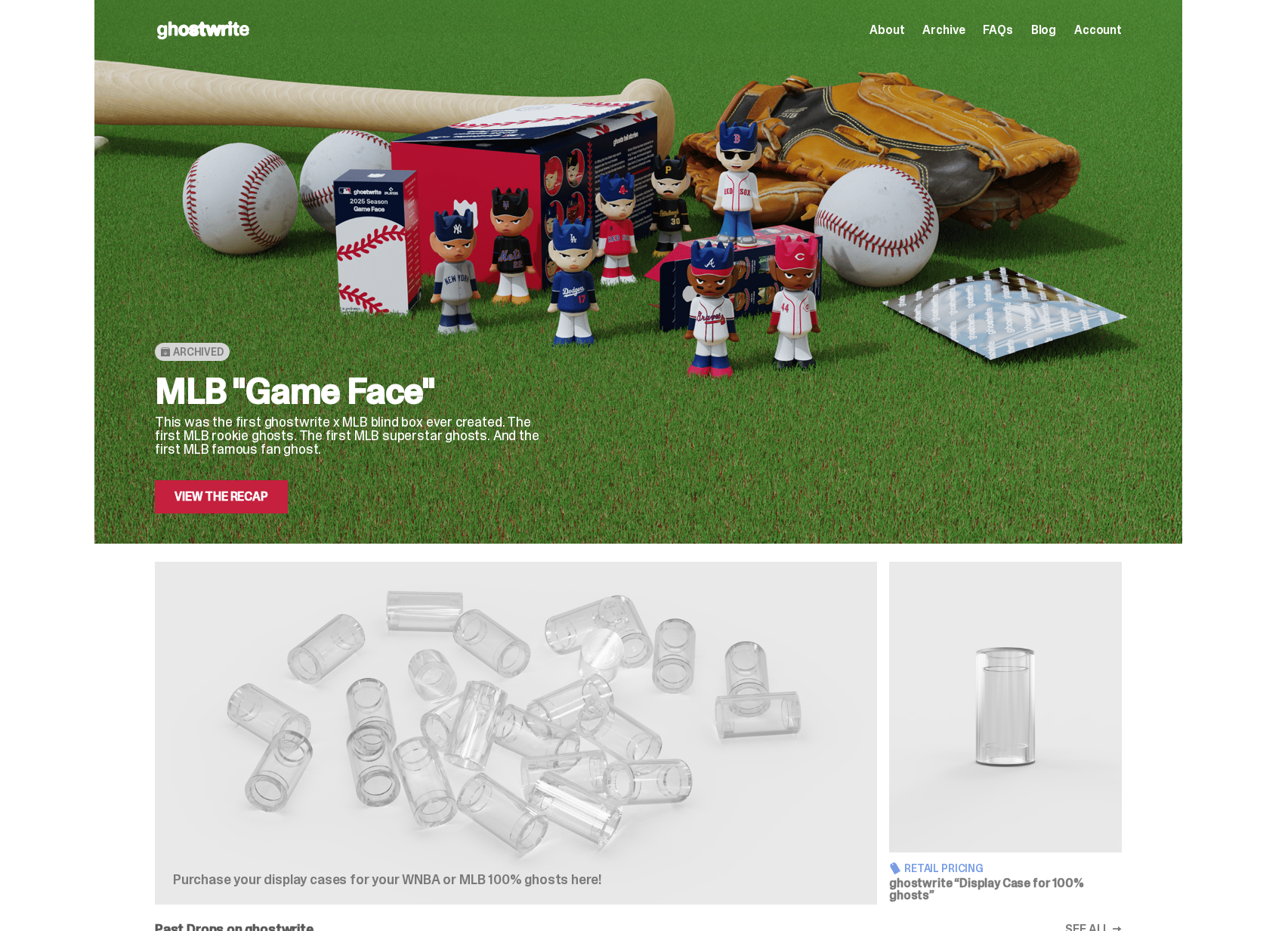
click at [589, 638] on div "Purchase your display cases for your WNBA or MLB 100% ghosts here!" at bounding box center [515, 733] width 722 height 343
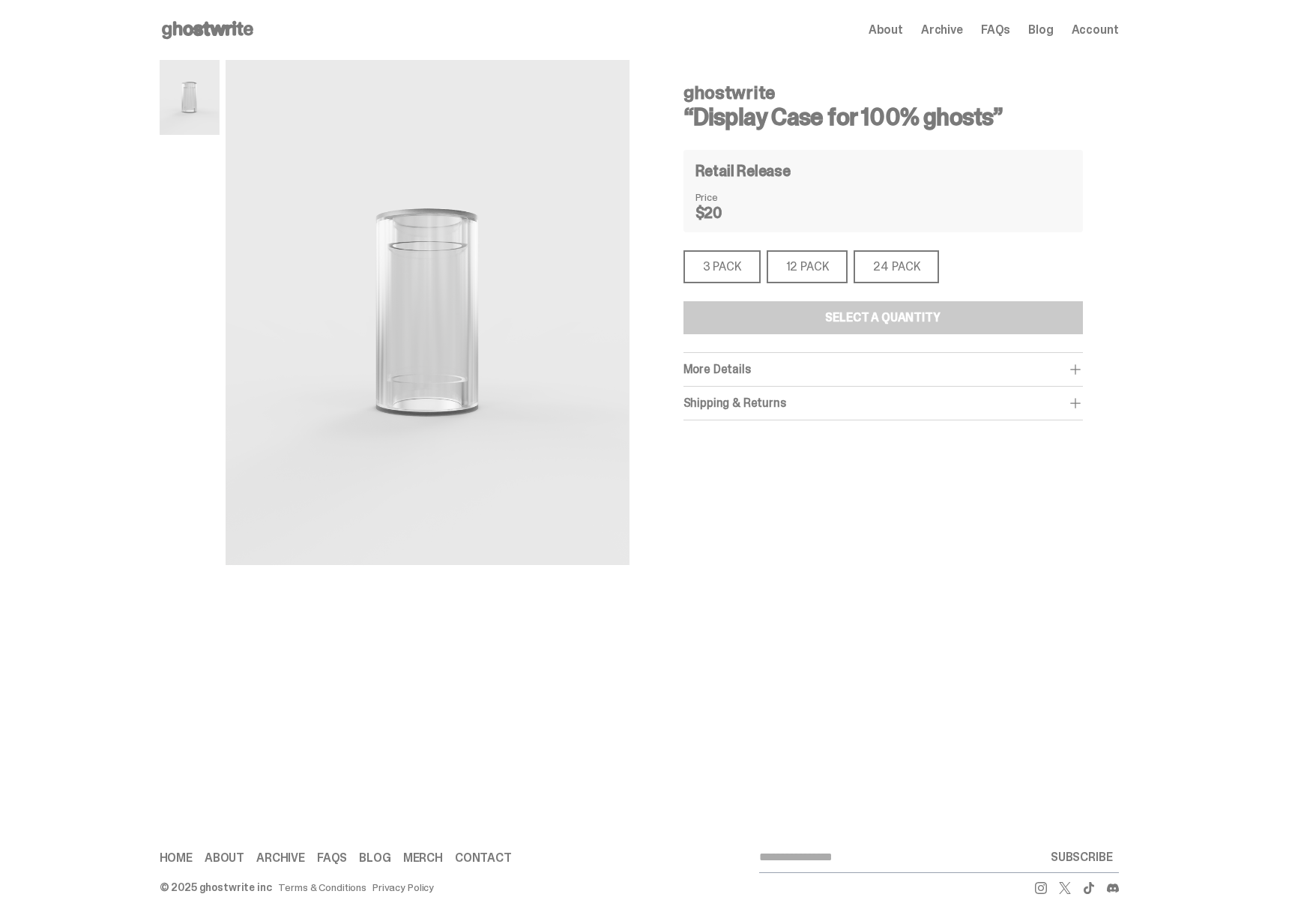
click at [780, 262] on div "12 PACK" at bounding box center [807, 267] width 82 height 33
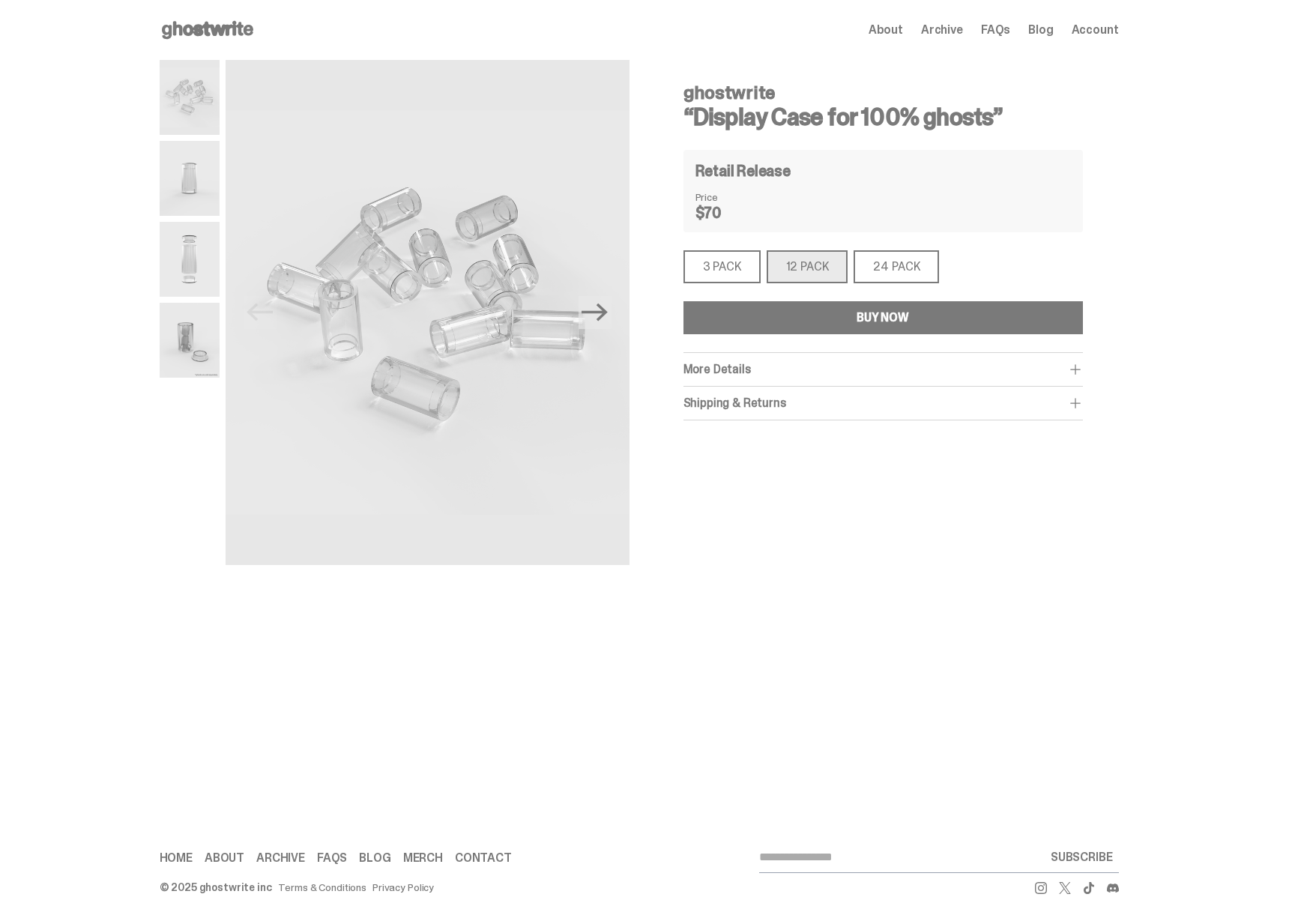
click at [728, 266] on div "3 PACK" at bounding box center [722, 267] width 77 height 33
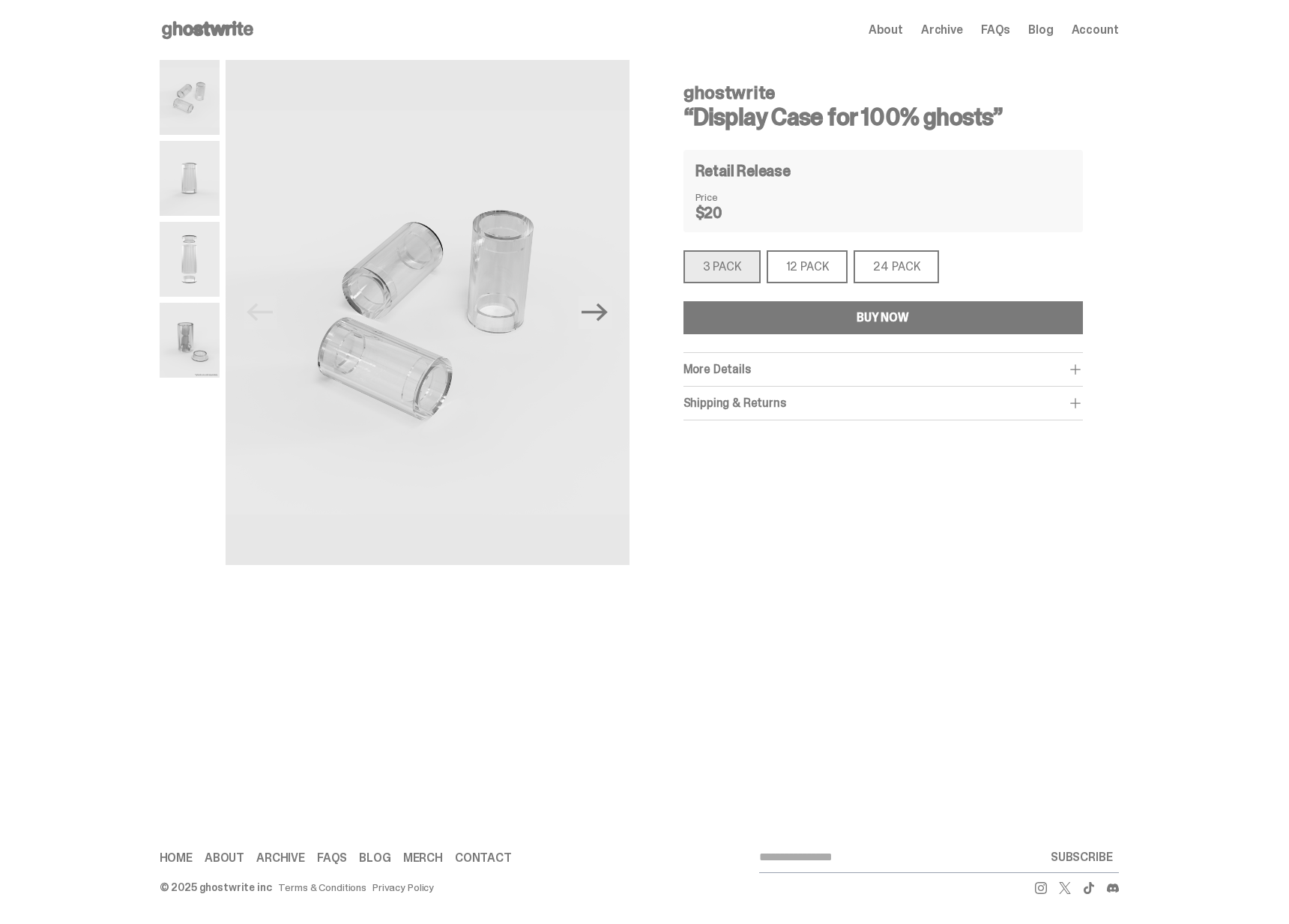
click at [806, 268] on div "12 PACK" at bounding box center [807, 267] width 82 height 33
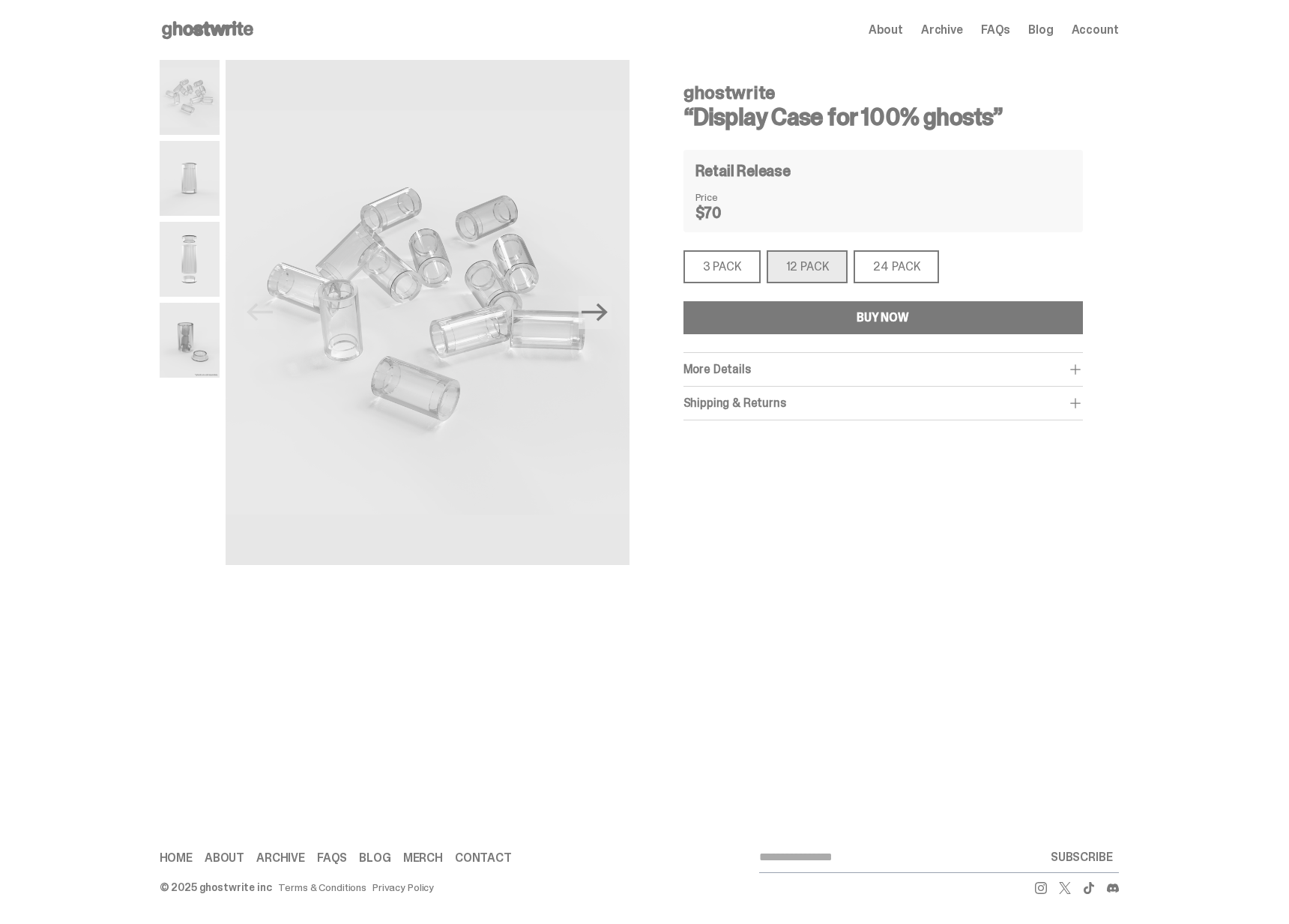
click at [888, 269] on div "24 PACK" at bounding box center [896, 267] width 85 height 33
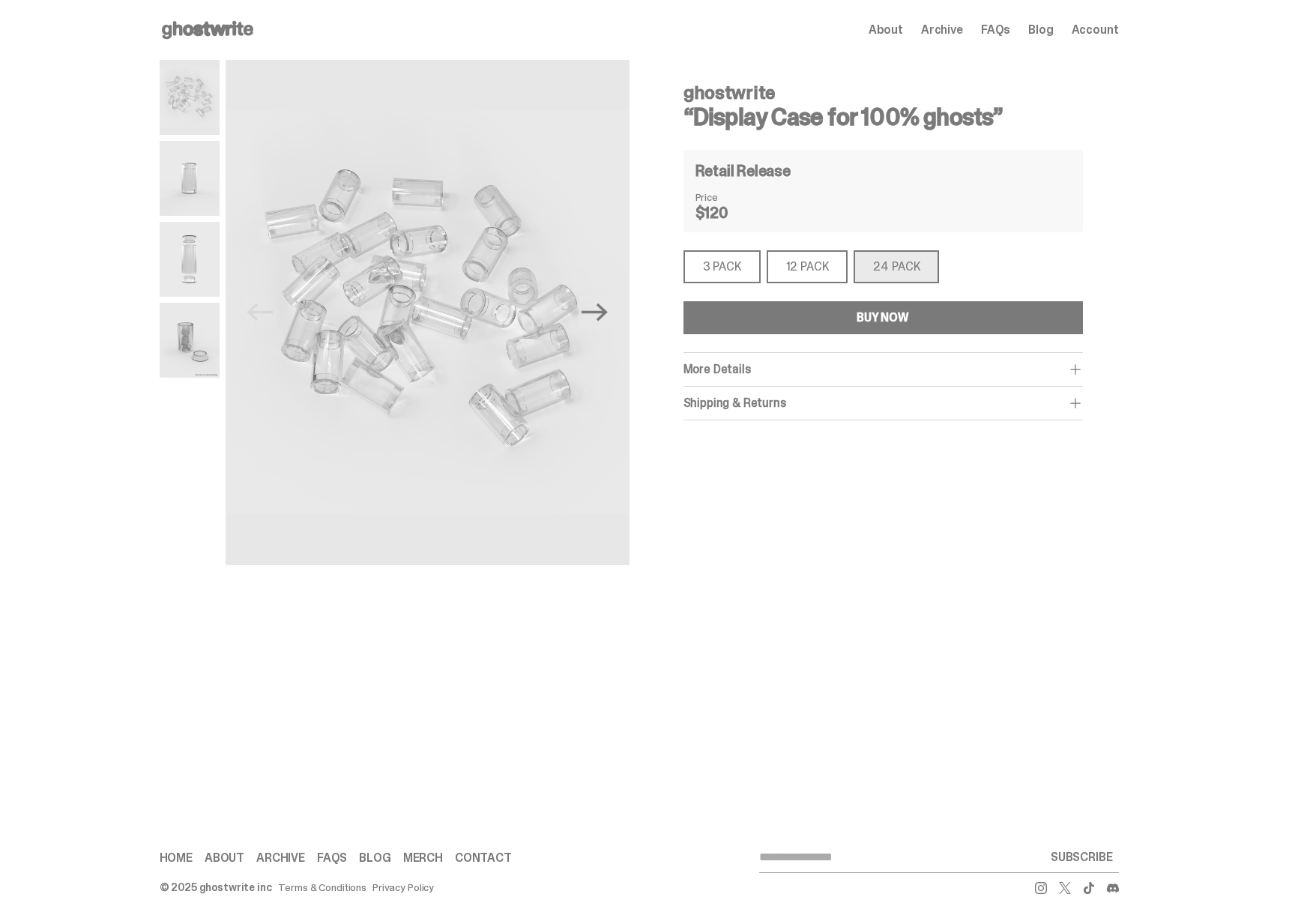
click at [803, 267] on div "12 PACK" at bounding box center [807, 267] width 82 height 33
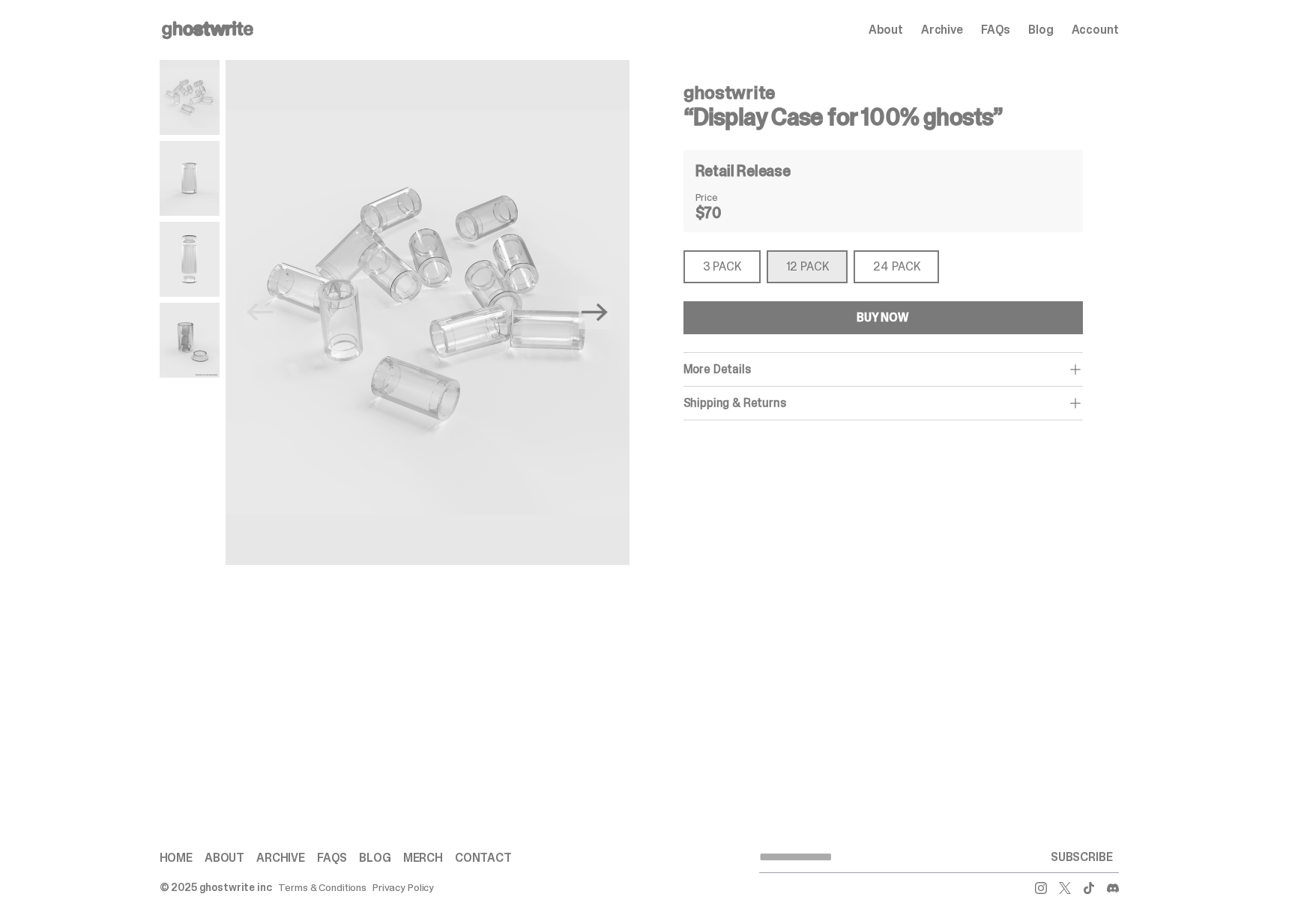
click at [735, 263] on div "3 PACK" at bounding box center [722, 267] width 77 height 33
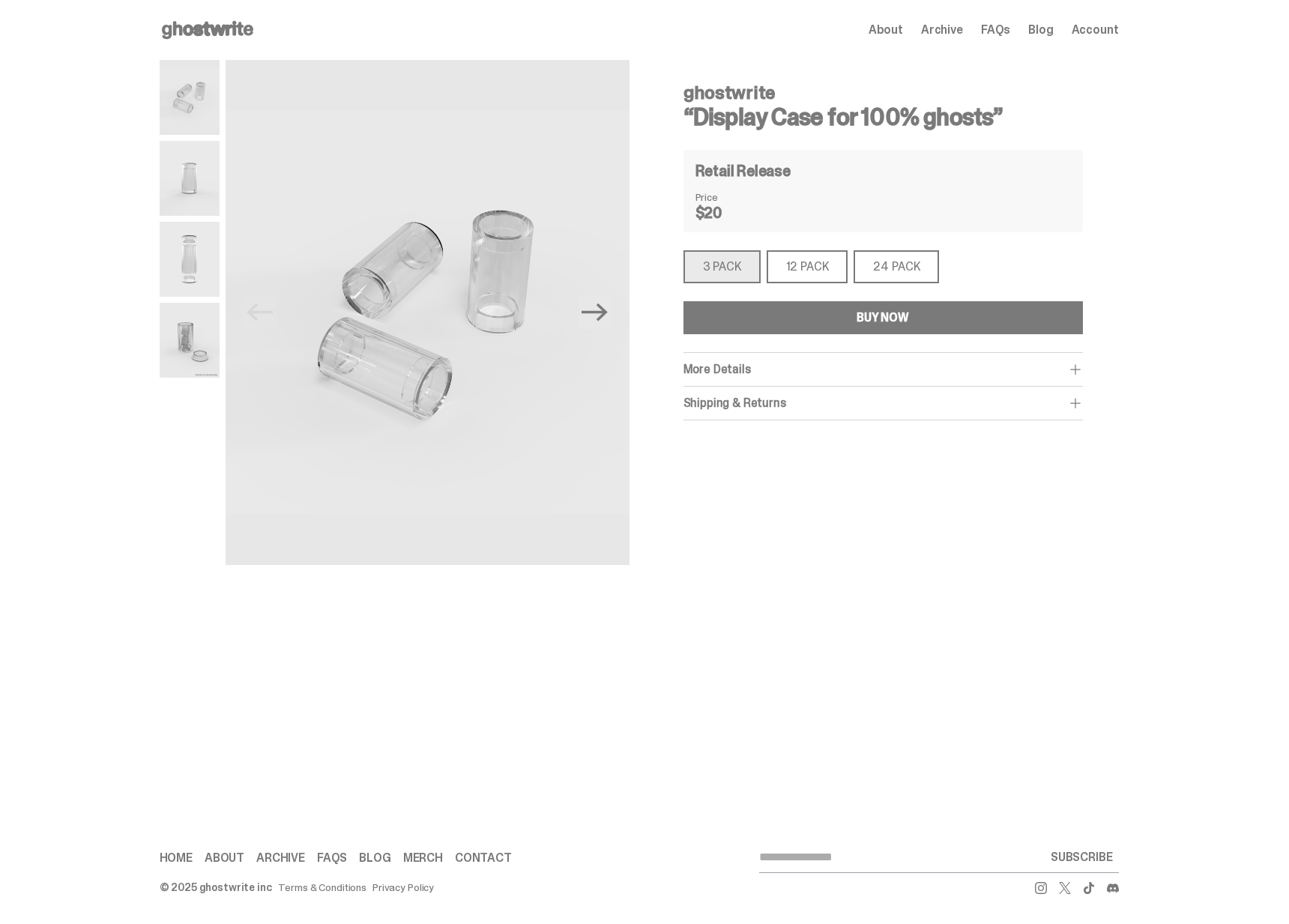
click at [800, 265] on div "12 PACK" at bounding box center [807, 267] width 82 height 33
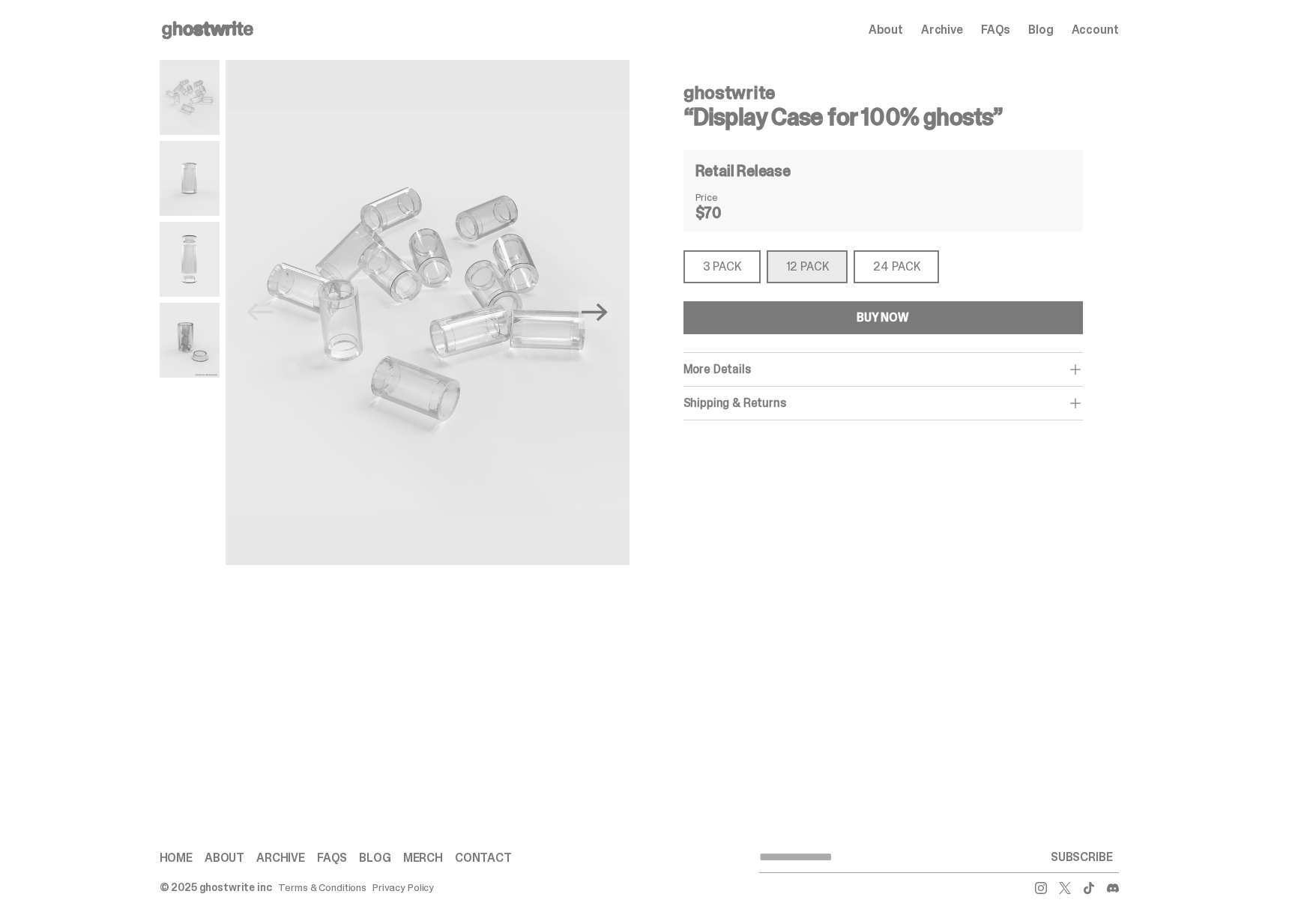
click at [878, 266] on div "24 PACK" at bounding box center [896, 267] width 85 height 33
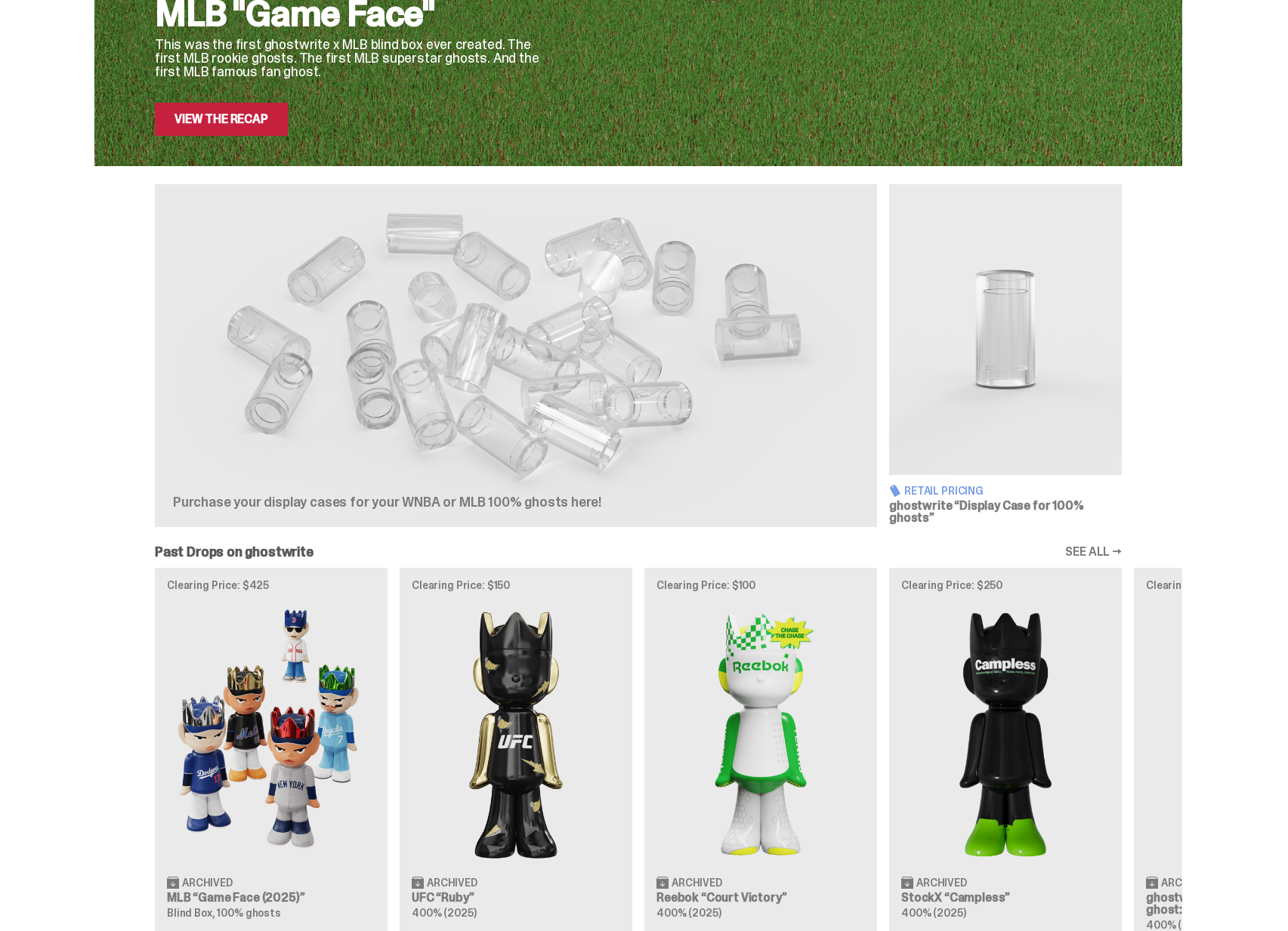
scroll to position [378, 0]
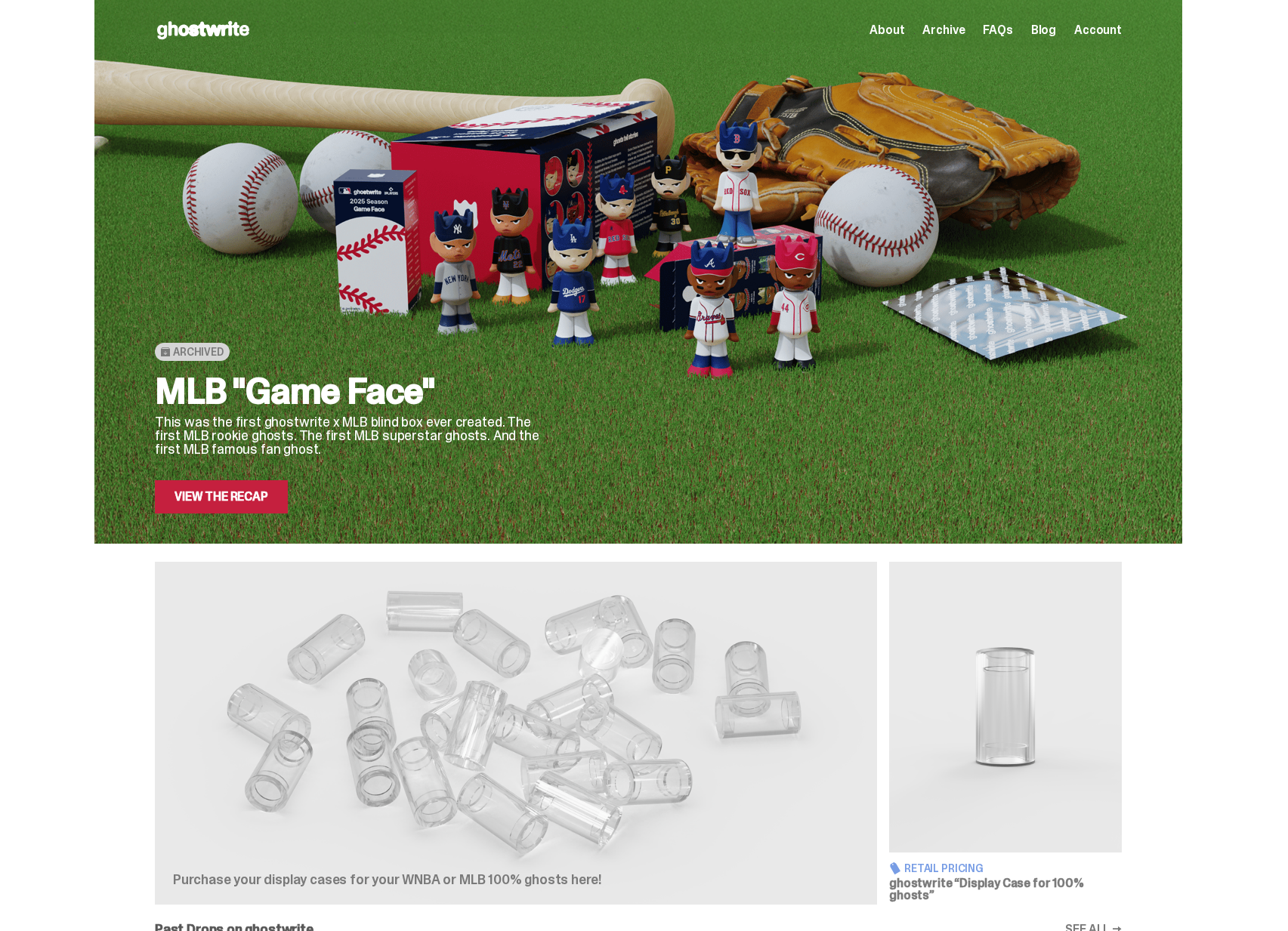
scroll to position [378, 0]
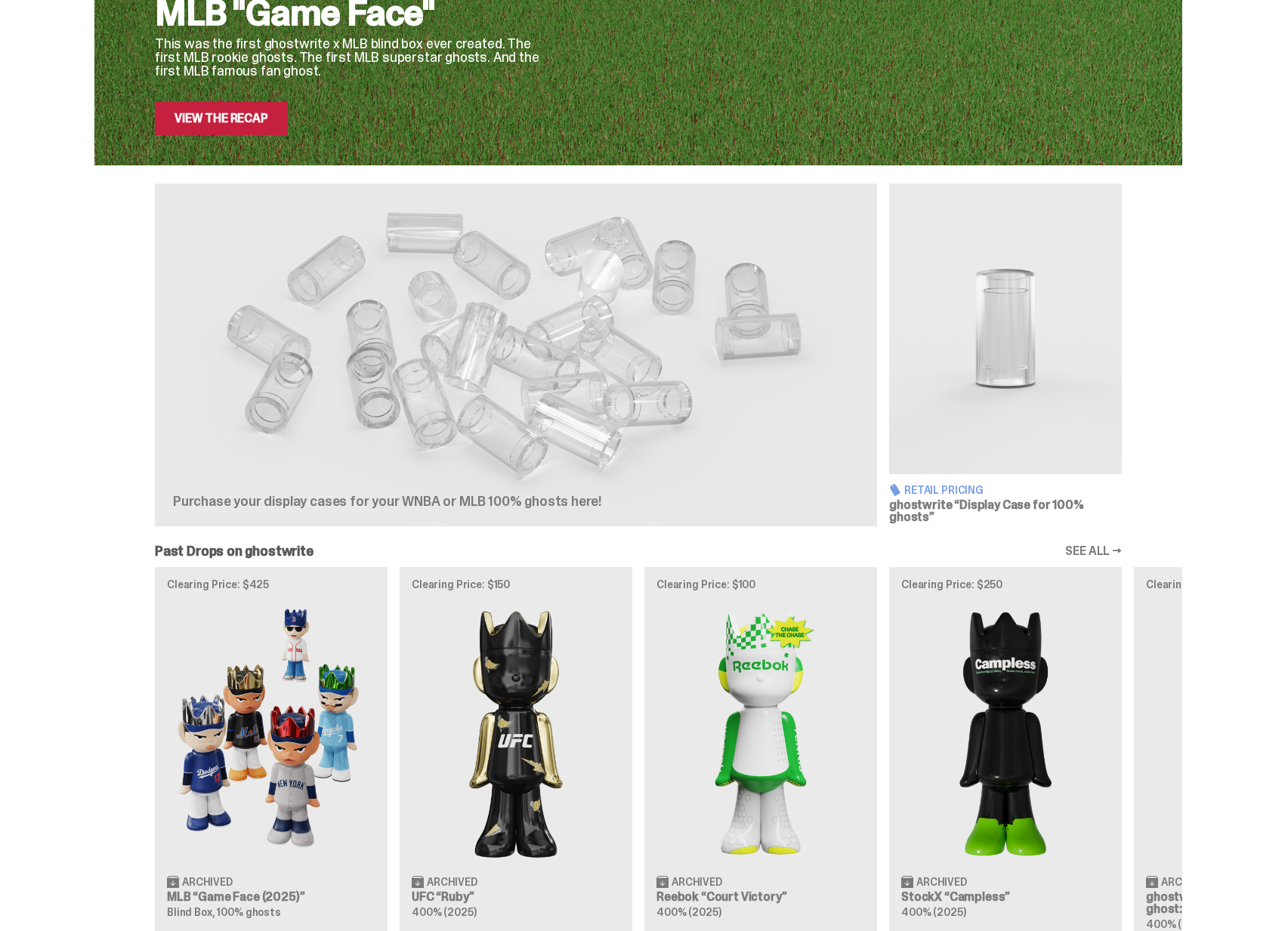
click at [477, 384] on div at bounding box center [415, 419] width 483 height 151
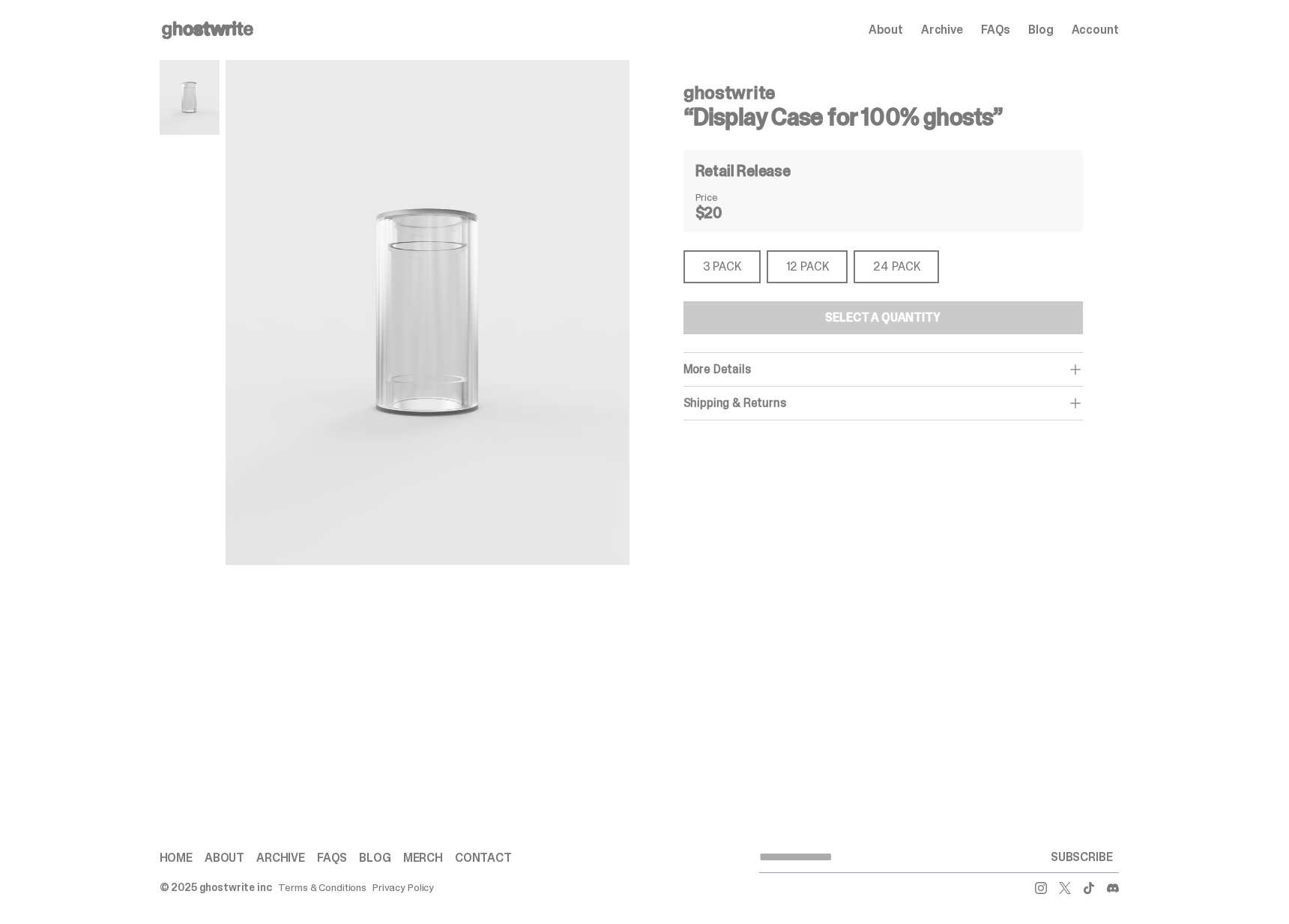
click at [962, 21] on div "About Archive FAQs Blog Account" at bounding box center [993, 30] width 251 height 18
click at [960, 25] on span "Archive" at bounding box center [943, 30] width 42 height 12
